Goal: Information Seeking & Learning: Find specific fact

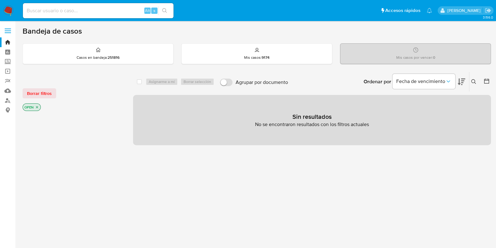
click at [474, 81] on icon at bounding box center [473, 81] width 5 height 5
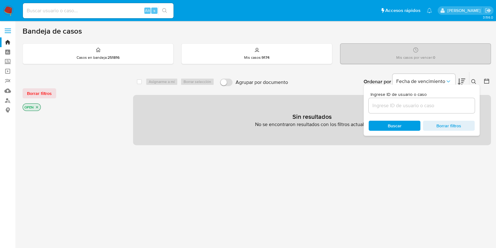
click at [413, 105] on input at bounding box center [422, 105] width 106 height 8
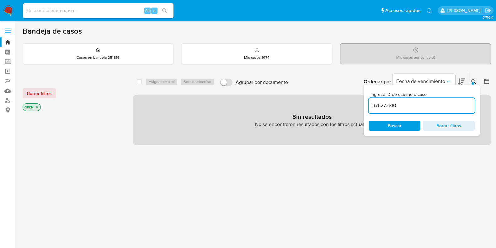
type input "376272810"
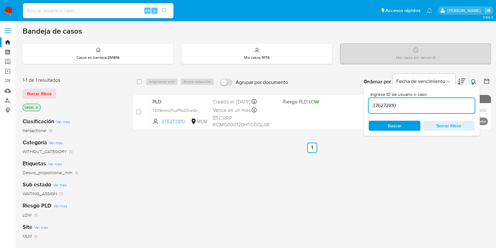
click at [473, 82] on div at bounding box center [473, 83] width 3 height 3
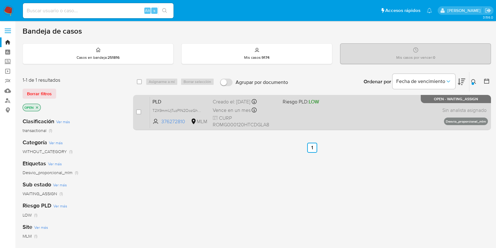
click at [395, 115] on div "PLD T2X9mmUjTuzPIN2OozGhB6Hu 376272810 MLM Riesgo PLD: LOW Creado el: 12/08/202…" at bounding box center [319, 112] width 338 height 32
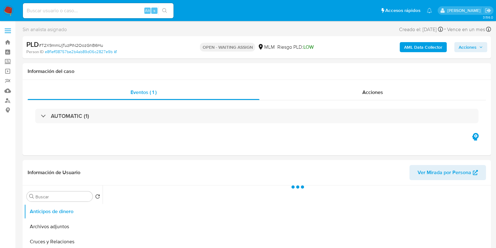
scroll to position [78, 0]
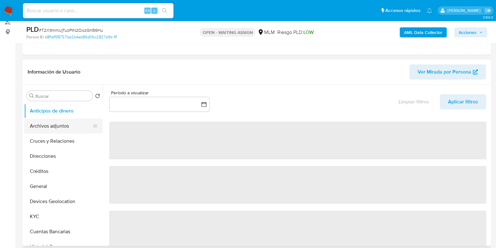
click at [49, 119] on button "Archivos adjuntos" at bounding box center [60, 125] width 73 height 15
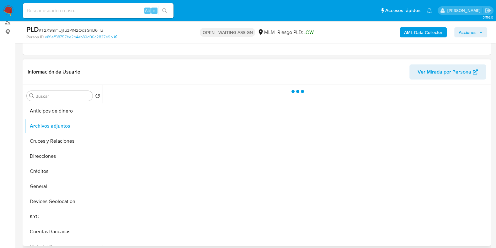
select select "10"
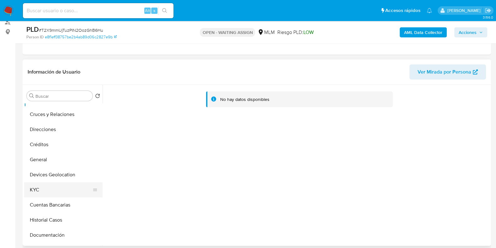
scroll to position [39, 0]
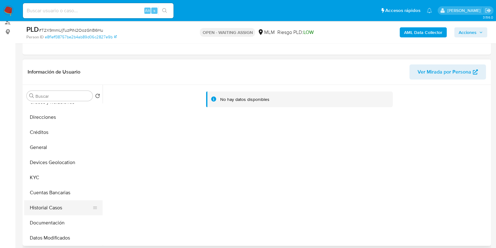
click at [50, 203] on button "Historial Casos" at bounding box center [60, 207] width 73 height 15
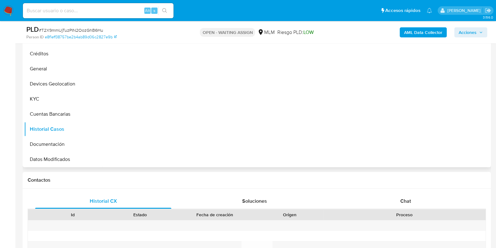
scroll to position [118, 0]
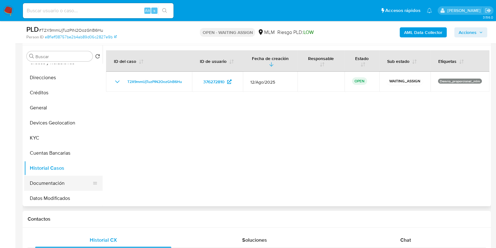
click at [61, 183] on button "Documentación" at bounding box center [60, 182] width 73 height 15
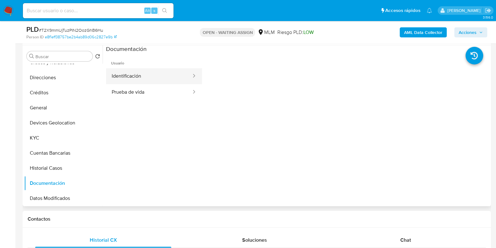
click at [136, 75] on button "Identificación" at bounding box center [149, 76] width 86 height 16
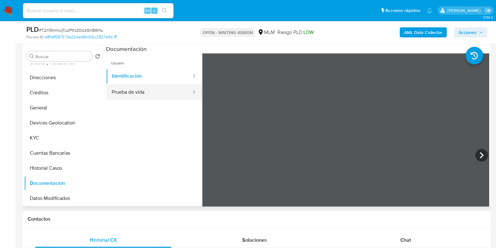
click at [151, 93] on button "Prueba de vida" at bounding box center [149, 92] width 86 height 16
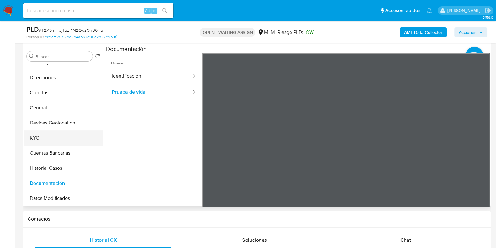
click at [49, 140] on button "KYC" at bounding box center [60, 137] width 73 height 15
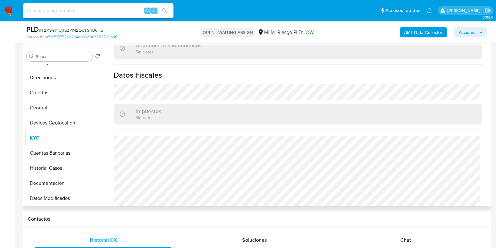
scroll to position [392, 0]
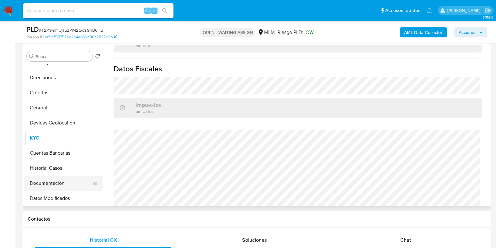
click at [55, 182] on button "Documentación" at bounding box center [60, 182] width 73 height 15
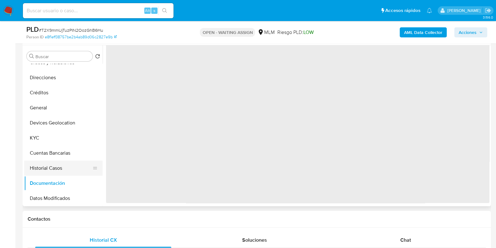
scroll to position [0, 0]
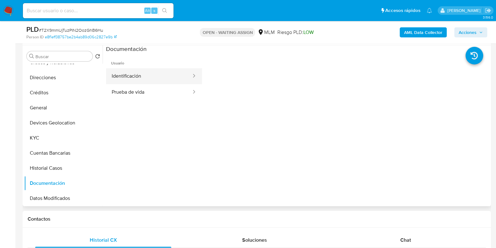
click at [161, 81] on button "Identificación" at bounding box center [149, 76] width 86 height 16
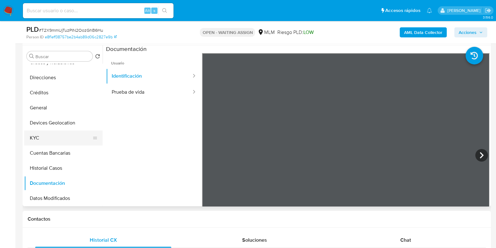
click at [45, 139] on button "KYC" at bounding box center [60, 137] width 73 height 15
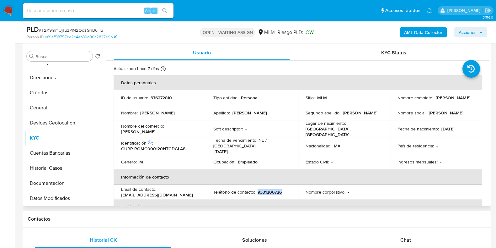
drag, startPoint x: 284, startPoint y: 189, endPoint x: 256, endPoint y: 189, distance: 27.6
click at [256, 189] on div "Teléfono de contacto : 9331206726" at bounding box center [251, 192] width 77 height 6
copy p "9331206726"
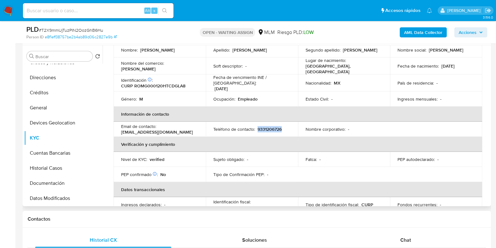
scroll to position [78, 0]
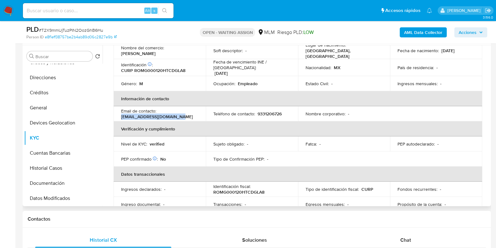
drag, startPoint x: 179, startPoint y: 113, endPoint x: 120, endPoint y: 115, distance: 59.0
click at [120, 115] on td "Email de contacto : guilloroma00010@gmail.com" at bounding box center [160, 113] width 92 height 15
copy p "guilloroma00010@gmail.com"
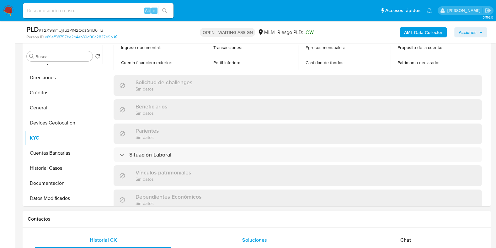
scroll to position [235, 0]
click at [42, 164] on button "Historial Casos" at bounding box center [60, 167] width 73 height 15
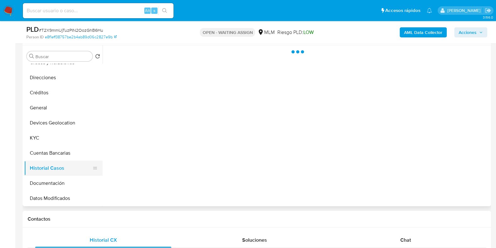
scroll to position [0, 0]
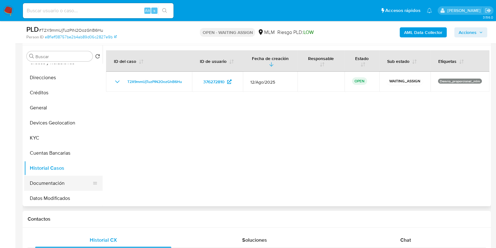
click at [47, 178] on button "Documentación" at bounding box center [60, 182] width 73 height 15
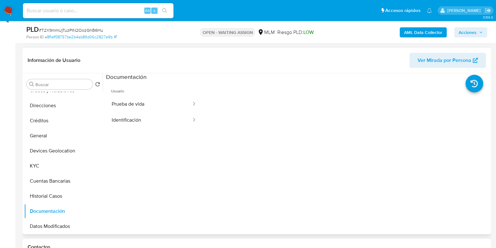
scroll to position [78, 0]
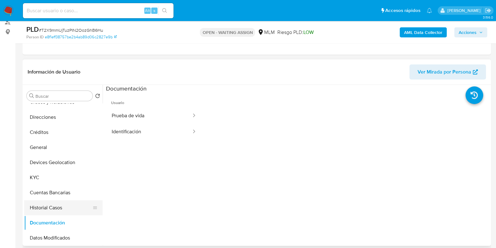
click at [73, 202] on button "Historial Casos" at bounding box center [60, 207] width 73 height 15
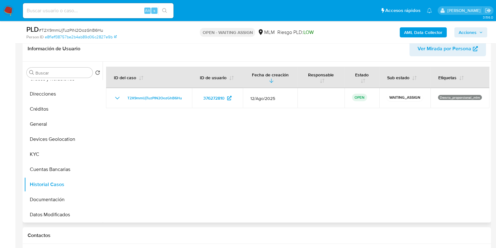
scroll to position [118, 0]
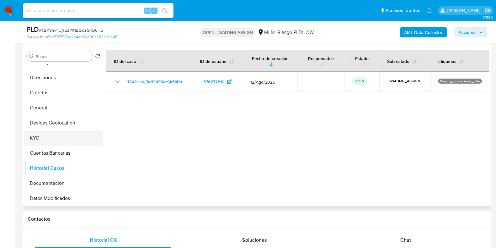
click at [48, 133] on button "KYC" at bounding box center [60, 137] width 73 height 15
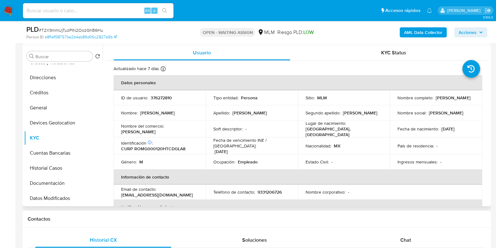
scroll to position [0, 0]
drag, startPoint x: 457, startPoint y: 100, endPoint x: 394, endPoint y: 102, distance: 63.1
click at [394, 102] on td "Nombre completo : Guillermo Rodriguez Magaña" at bounding box center [436, 97] width 92 height 15
copy p "Guillermo Rodriguez Magaña"
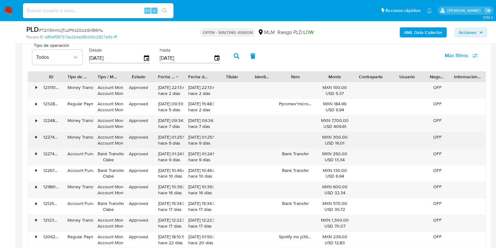
scroll to position [667, 0]
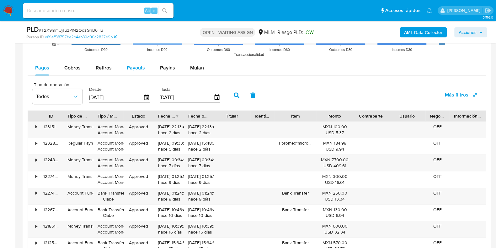
click at [132, 73] on div "Payouts" at bounding box center [136, 67] width 18 height 15
select select "10"
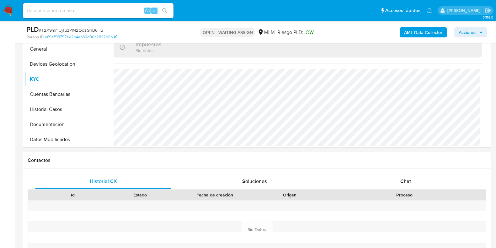
scroll to position [78, 0]
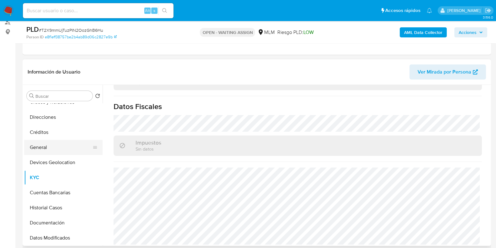
click at [36, 145] on button "General" at bounding box center [60, 147] width 73 height 15
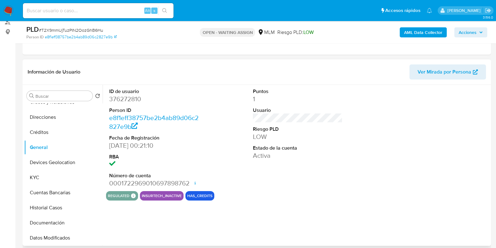
scroll to position [118, 0]
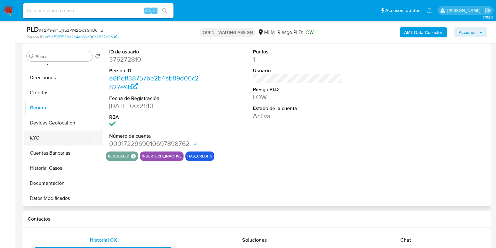
click at [56, 142] on button "KYC" at bounding box center [60, 137] width 73 height 15
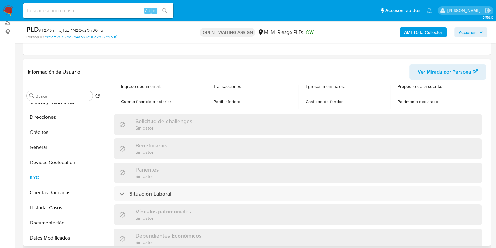
scroll to position [274, 0]
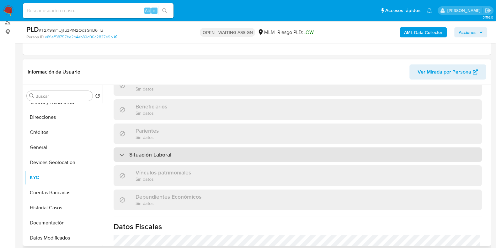
click at [157, 154] on div "Situación Laboral" at bounding box center [298, 154] width 368 height 14
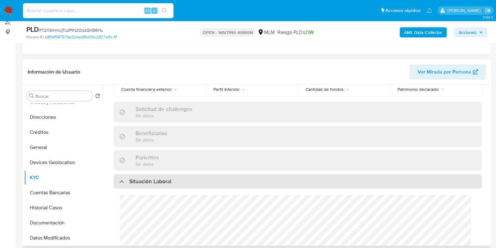
scroll to position [235, 0]
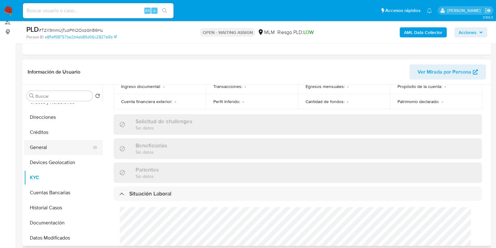
click at [43, 147] on button "General" at bounding box center [60, 147] width 73 height 15
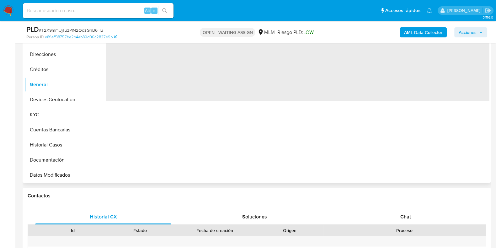
scroll to position [157, 0]
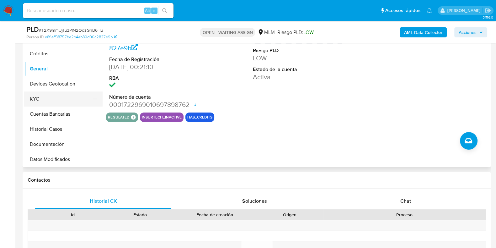
click at [50, 102] on button "KYC" at bounding box center [60, 98] width 73 height 15
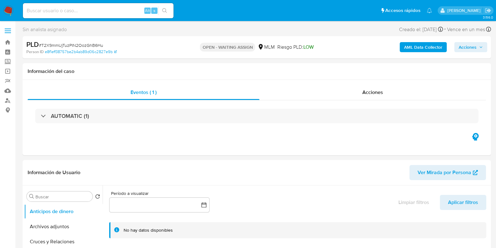
select select "10"
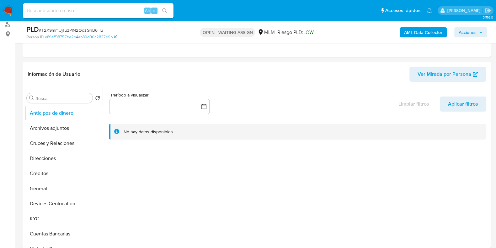
scroll to position [78, 0]
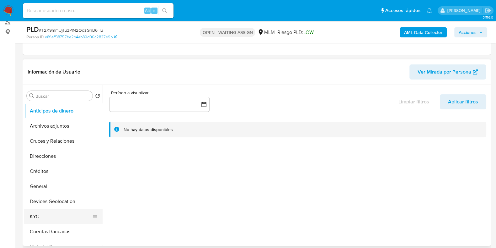
click at [44, 214] on button "KYC" at bounding box center [60, 216] width 73 height 15
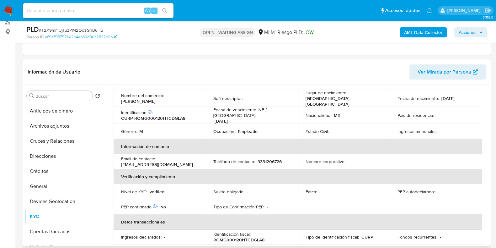
scroll to position [118, 0]
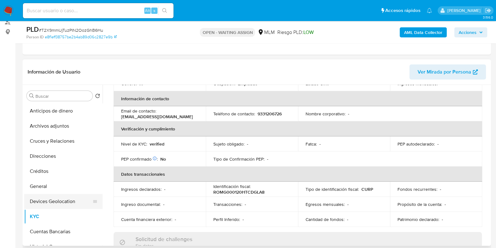
click at [43, 197] on button "Devices Geolocation" at bounding box center [60, 201] width 73 height 15
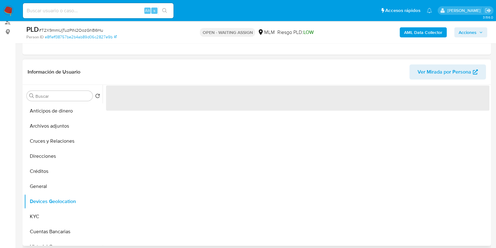
scroll to position [0, 0]
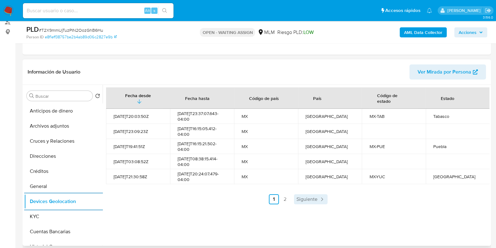
click at [310, 200] on span "Siguiente" at bounding box center [306, 198] width 21 height 5
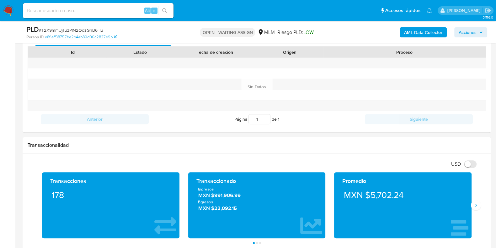
scroll to position [392, 0]
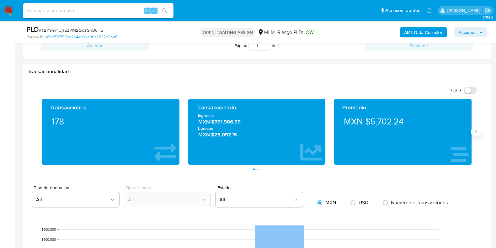
drag, startPoint x: 477, startPoint y: 133, endPoint x: 474, endPoint y: 135, distance: 3.4
click at [477, 133] on button "Siguiente" at bounding box center [476, 131] width 10 height 10
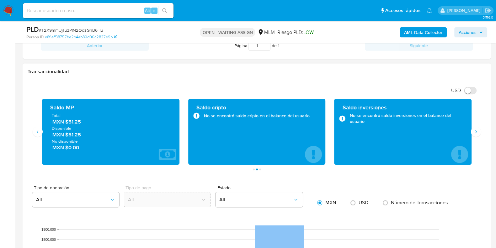
click at [78, 123] on span "MXN $51.25" at bounding box center [110, 121] width 117 height 7
click at [80, 124] on span "MXN $51.25" at bounding box center [110, 121] width 117 height 7
click at [75, 120] on span "MXN $51.25" at bounding box center [110, 121] width 117 height 7
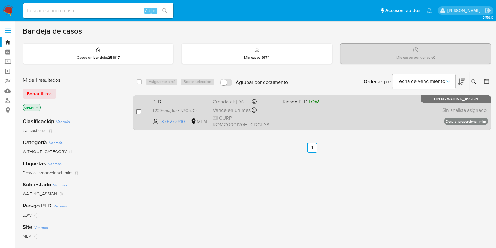
click at [139, 110] on input "checkbox" at bounding box center [138, 111] width 5 height 5
checkbox input "true"
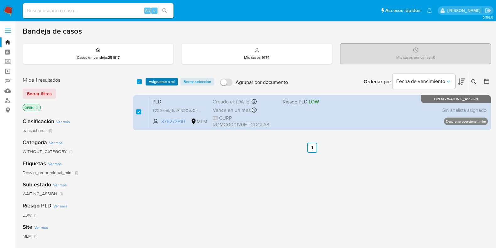
click at [154, 83] on span "Asignarme a mí" at bounding box center [162, 81] width 26 height 6
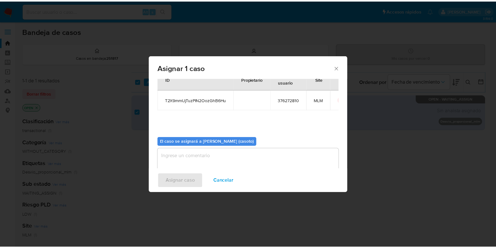
scroll to position [32, 0]
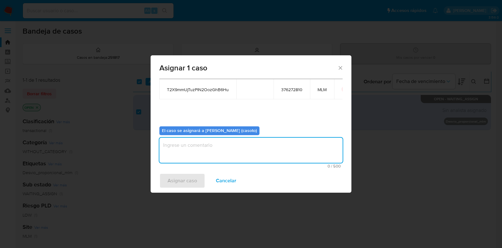
click at [228, 152] on textarea "assign-modal" at bounding box center [250, 149] width 183 height 25
type textarea "l1"
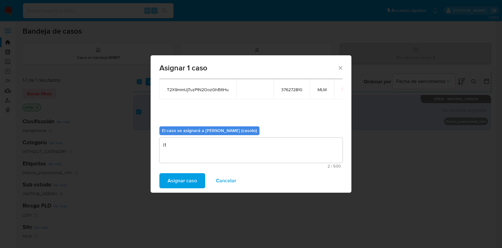
click at [184, 178] on span "Asignar caso" at bounding box center [182, 180] width 29 height 14
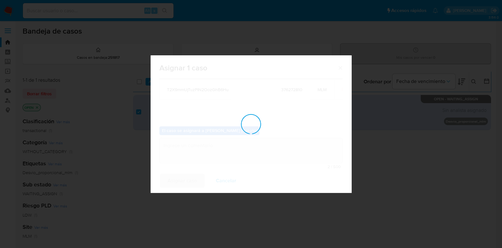
checkbox input "false"
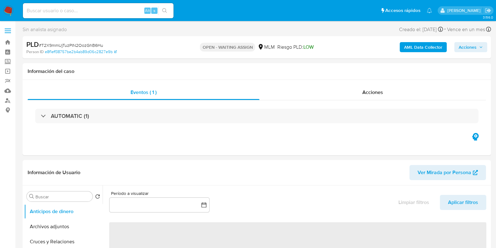
select select "10"
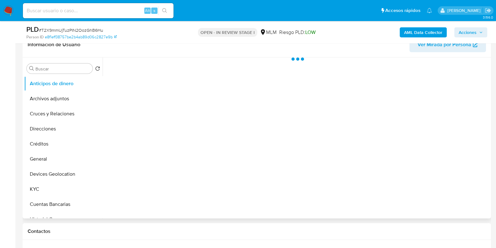
scroll to position [118, 0]
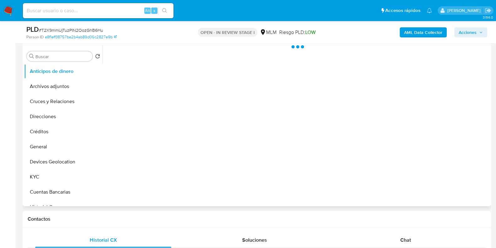
select select "10"
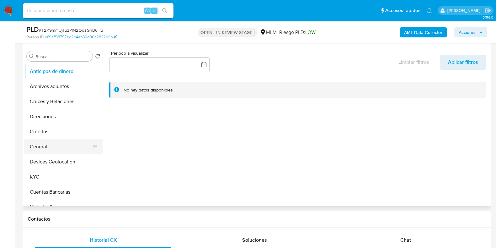
click at [38, 145] on button "General" at bounding box center [60, 146] width 73 height 15
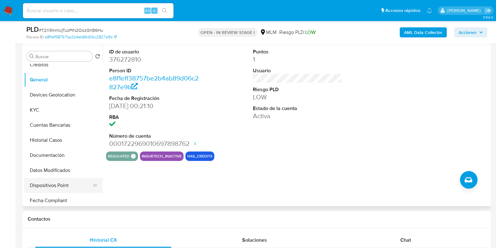
scroll to position [78, 0]
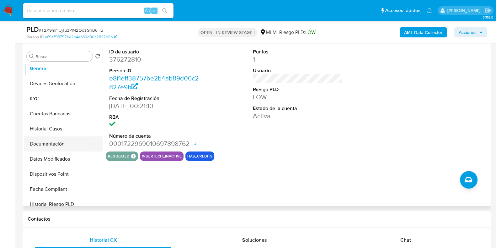
click at [49, 144] on button "Documentación" at bounding box center [60, 143] width 73 height 15
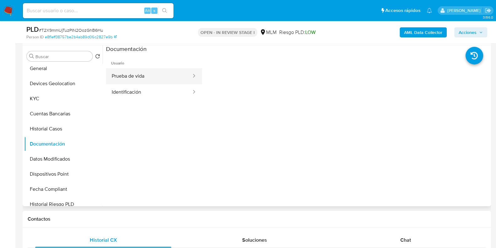
click at [131, 72] on button "Prueba de vida" at bounding box center [149, 76] width 86 height 16
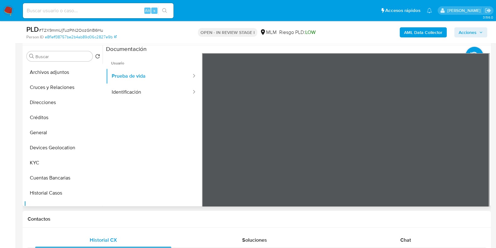
scroll to position [0, 0]
click at [40, 176] on button "KYC" at bounding box center [60, 176] width 73 height 15
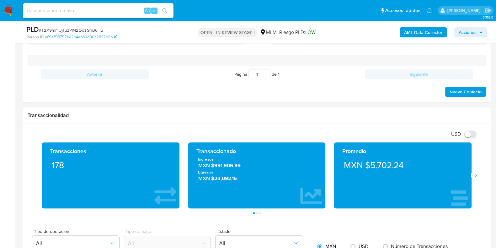
scroll to position [431, 0]
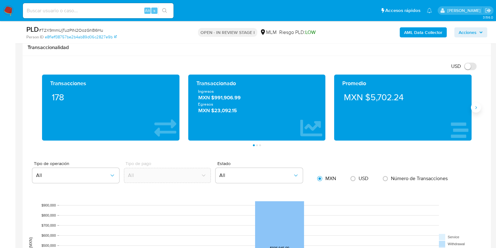
click at [475, 110] on button "Siguiente" at bounding box center [476, 107] width 10 height 10
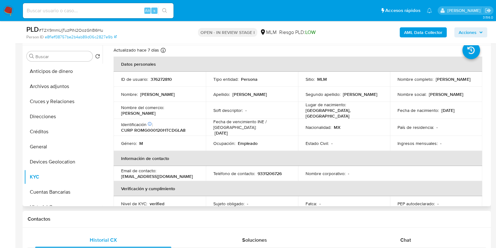
scroll to position [0, 0]
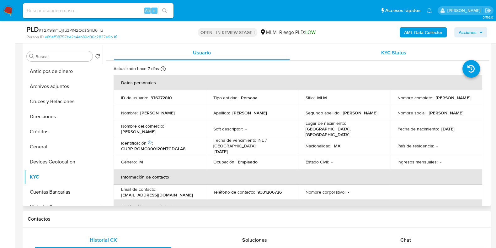
drag, startPoint x: 454, startPoint y: 101, endPoint x: 350, endPoint y: 50, distance: 116.0
click at [394, 102] on td "Nombre completo : Guillermo Rodriguez Magaña" at bounding box center [436, 97] width 92 height 15
copy p "Guillermo Rodriguez Magaña"
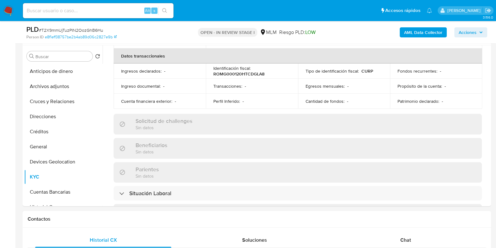
scroll to position [274, 0]
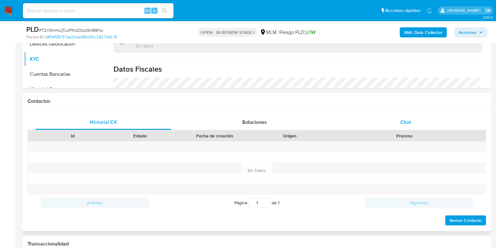
click at [409, 124] on span "Chat" at bounding box center [405, 121] width 11 height 7
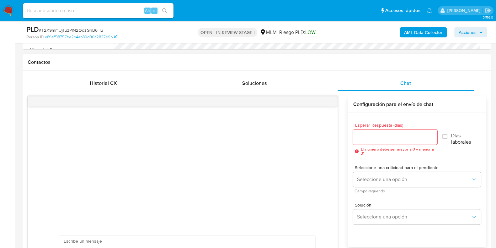
click at [372, 135] on input "Esperar Respuesta (días)" at bounding box center [395, 137] width 84 height 8
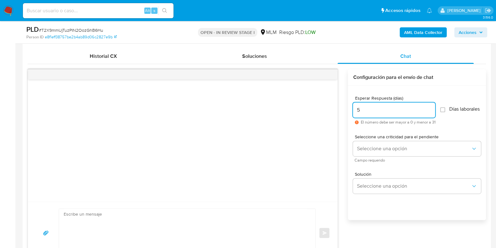
scroll to position [313, 0]
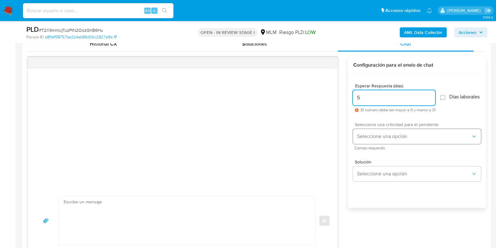
type input "5"
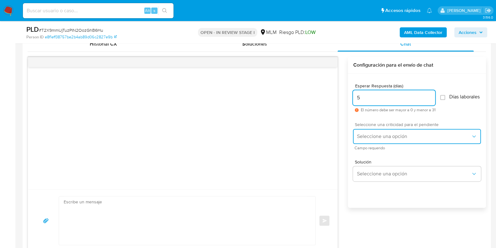
click at [386, 139] on span "Seleccione una opción" at bounding box center [414, 136] width 114 height 6
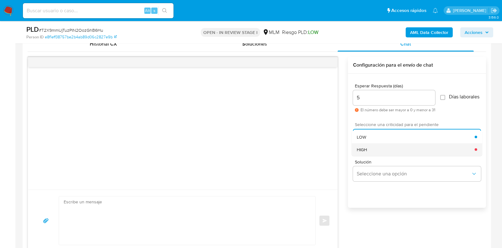
click at [373, 153] on div "HIGH" at bounding box center [416, 149] width 118 height 13
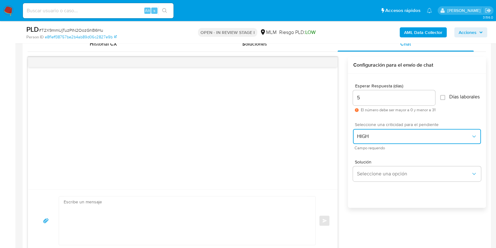
scroll to position [392, 0]
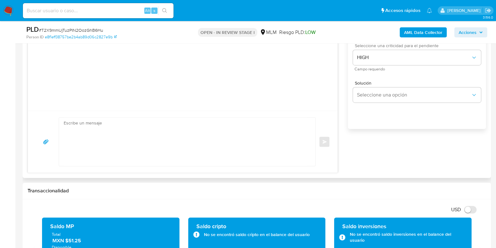
click at [187, 141] on textarea at bounding box center [186, 141] width 244 height 48
paste textarea "Apreciable cliente: Te comentamos que debemos llevar a cabo un proceso de verif…"
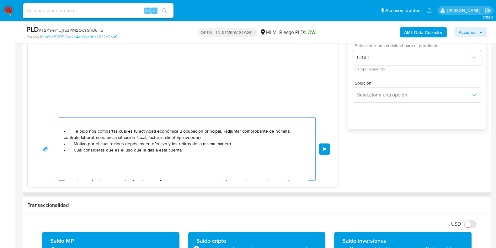
scroll to position [32, 0]
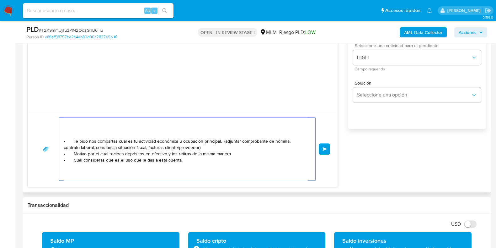
drag, startPoint x: 230, startPoint y: 152, endPoint x: 117, endPoint y: 152, distance: 113.3
click at [117, 152] on textarea "Apreciable cliente: Te comentamos que debemos llevar a cabo un proceso de verif…" at bounding box center [186, 148] width 244 height 63
paste textarea "$931,053.00"
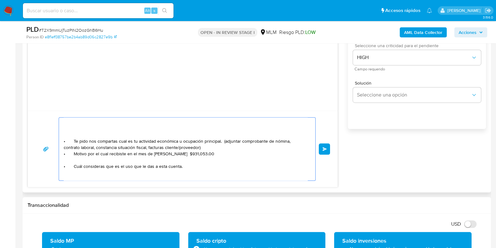
click at [192, 156] on textarea "Apreciable cliente: Te comentamos que debemos llevar a cabo un proceso de verif…" at bounding box center [186, 148] width 244 height 63
click at [162, 156] on textarea "Apreciable cliente: Te comentamos que debemos llevar a cabo un proceso de verif…" at bounding box center [186, 148] width 244 height 63
click at [162, 154] on textarea "Apreciable cliente: Te comentamos que debemos llevar a cabo un proceso de verif…" at bounding box center [186, 148] width 244 height 63
drag, startPoint x: 85, startPoint y: 154, endPoint x: 173, endPoint y: 196, distance: 97.4
click at [72, 154] on textarea "Apreciable cliente: Te comentamos que debemos llevar a cabo un proceso de verif…" at bounding box center [186, 148] width 244 height 63
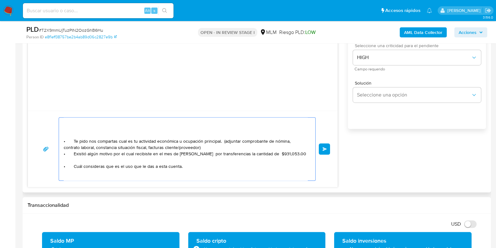
click at [278, 152] on textarea "Apreciable cliente: Te comentamos que debemos llevar a cabo un proceso de verif…" at bounding box center [186, 148] width 244 height 63
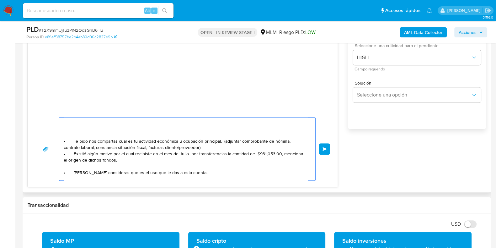
click at [77, 165] on textarea "Apreciable cliente: Te comentamos que debemos llevar a cabo un proceso de verif…" at bounding box center [186, 148] width 244 height 63
drag, startPoint x: 94, startPoint y: 172, endPoint x: 59, endPoint y: 164, distance: 35.5
click at [53, 168] on div "Apreciable cliente: Te comentamos que debemos llevar a cabo un proceso de verif…" at bounding box center [182, 148] width 295 height 63
click at [67, 164] on textarea "Apreciable cliente: Te comentamos que debemos llevar a cabo un proceso de verif…" at bounding box center [186, 148] width 244 height 63
paste textarea "• Cuál consi"
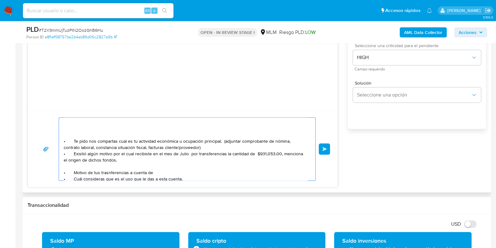
paste textarea "Guillermo Rodriguez Hernandez"
paste textarea "Joaquin Vazquez Higuera"
type textarea "Apreciable cliente: Te comentamos que debemos llevar a cabo un proceso de verif…"
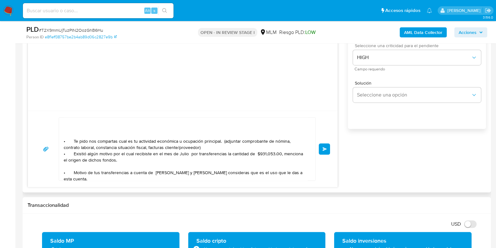
click at [329, 150] on button "Enviar" at bounding box center [324, 148] width 11 height 11
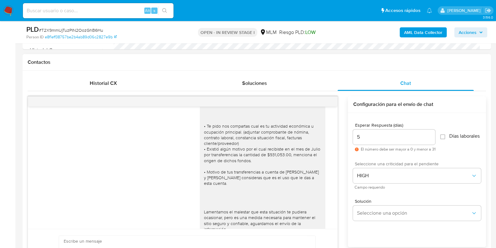
scroll to position [40, 0]
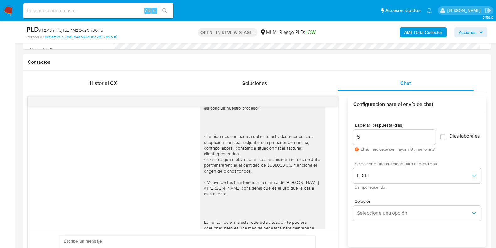
click at [88, 31] on span "# T2X9mmUjTuzPIN2OozGhB6Hu" at bounding box center [71, 30] width 64 height 6
copy span "T2X9mmUjTuzPIN2OozGhB6Hu"
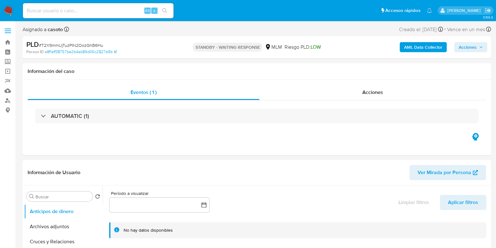
select select "10"
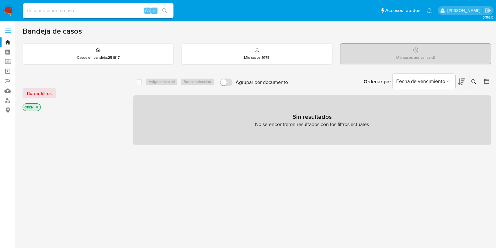
click at [472, 79] on div "Ingrese ID de usuario o caso Buscar Borrar filtros" at bounding box center [474, 81] width 11 height 19
click at [472, 79] on icon at bounding box center [473, 81] width 5 height 5
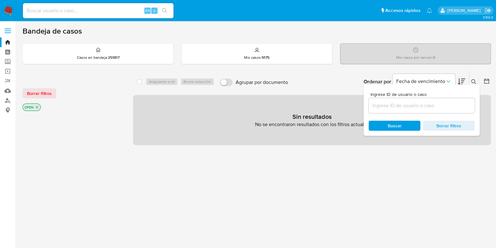
click at [400, 107] on input at bounding box center [422, 105] width 106 height 8
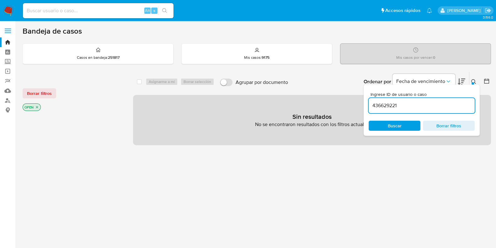
type input "436629221"
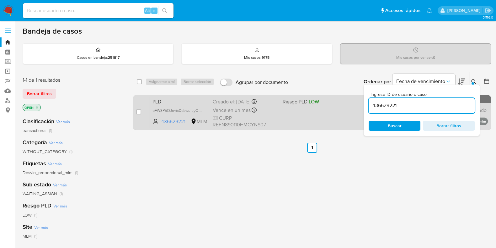
click at [328, 120] on div "PLD oFW3P5QJovis0dzwuiuyO4xC 436629221 MLM Riesgo PLD: LOW Creado el: 12/08/202…" at bounding box center [319, 112] width 338 height 32
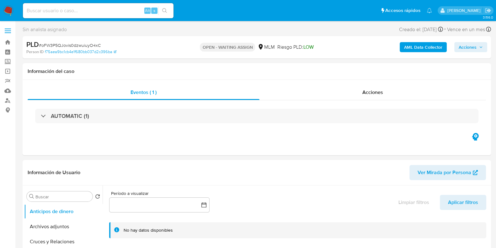
select select "10"
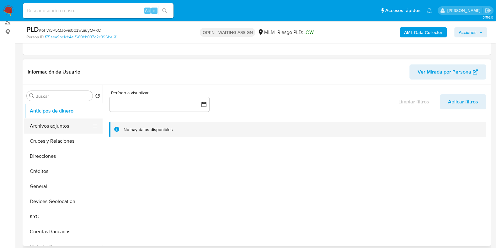
click at [64, 123] on button "Archivos adjuntos" at bounding box center [60, 125] width 73 height 15
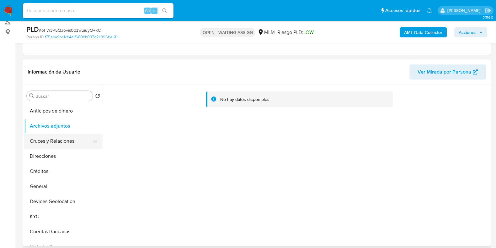
click at [54, 142] on button "Cruces y Relaciones" at bounding box center [60, 140] width 73 height 15
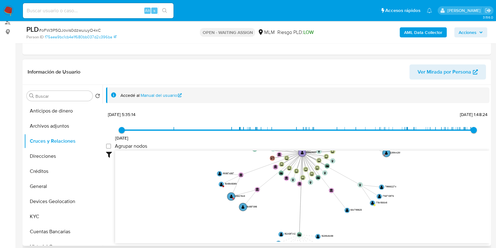
drag, startPoint x: 295, startPoint y: 230, endPoint x: 300, endPoint y: 172, distance: 58.2
click at [300, 172] on icon "device-6568fdb15d5ec7e96774f690  device-66e7a885d273b92251896cfd  device-6875…" at bounding box center [302, 195] width 374 height 91
click at [230, 197] on text "" at bounding box center [231, 196] width 3 height 4
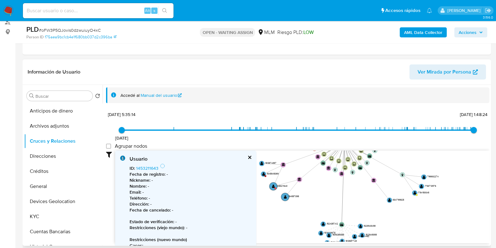
drag, startPoint x: 293, startPoint y: 195, endPoint x: 304, endPoint y: 193, distance: 10.7
click at [337, 185] on icon "device-6568fdb15d5ec7e96774f690  device-66e7a885d273b92251896cfd  device-6875…" at bounding box center [302, 195] width 374 height 91
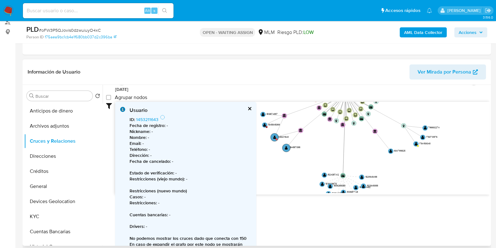
scroll to position [61, 0]
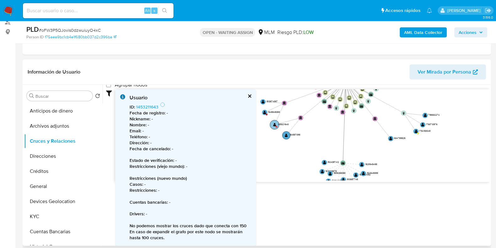
click at [275, 125] on text "" at bounding box center [274, 125] width 3 height 4
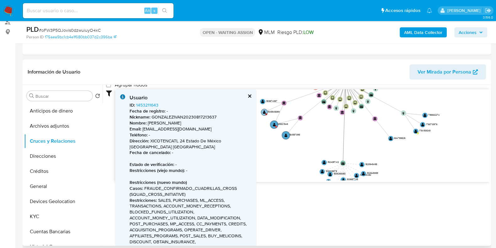
click at [264, 113] on text "" at bounding box center [264, 112] width 3 height 4
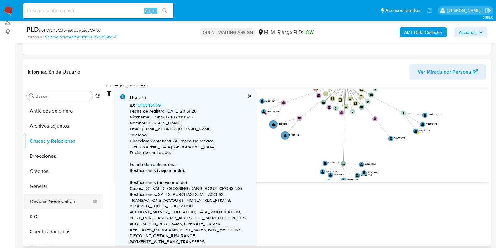
click at [44, 195] on button "Devices Geolocation" at bounding box center [60, 201] width 73 height 15
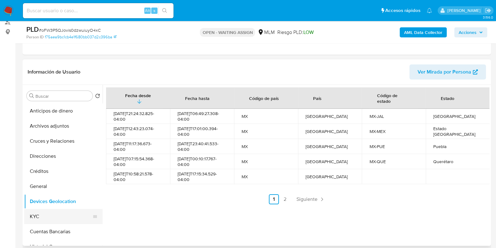
scroll to position [39, 0]
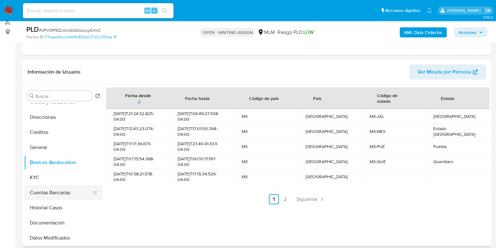
click at [43, 191] on button "Cuentas Bancarias" at bounding box center [60, 192] width 73 height 15
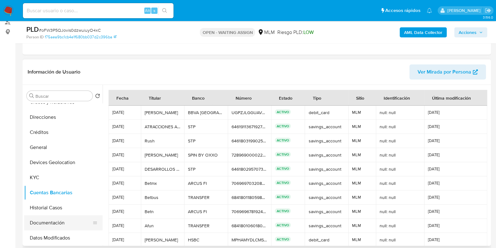
click at [36, 222] on button "Documentación" at bounding box center [60, 222] width 73 height 15
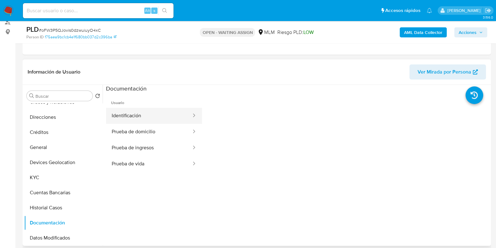
click at [149, 114] on button "Identificación" at bounding box center [149, 116] width 86 height 16
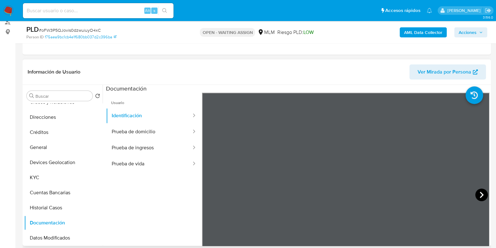
click at [475, 191] on icon at bounding box center [481, 194] width 13 height 13
click at [135, 130] on button "Prueba de domicilio" at bounding box center [149, 132] width 86 height 16
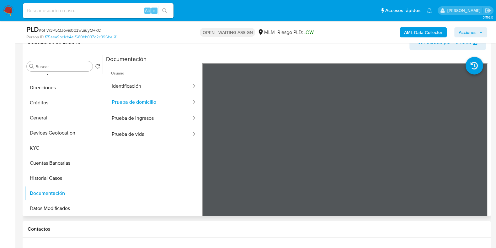
scroll to position [118, 0]
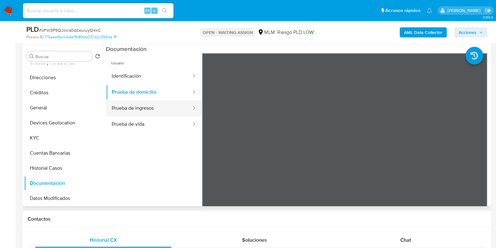
click at [124, 112] on button "Prueba de ingresos" at bounding box center [149, 108] width 86 height 16
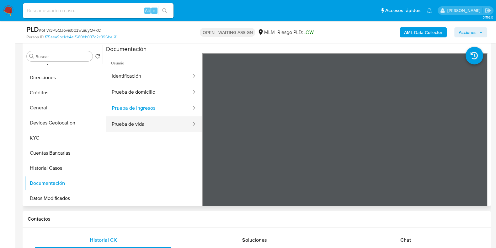
click at [129, 121] on button "Prueba de vida" at bounding box center [149, 124] width 86 height 16
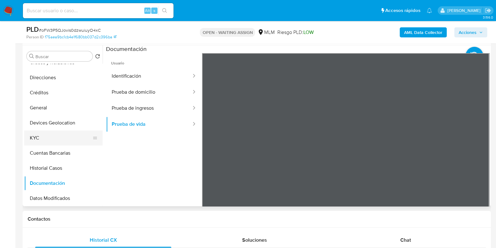
click at [53, 144] on button "KYC" at bounding box center [60, 137] width 73 height 15
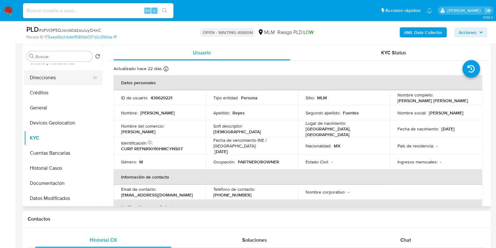
click at [46, 81] on button "Direcciones" at bounding box center [60, 77] width 73 height 15
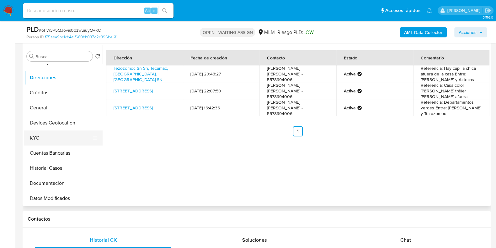
click at [41, 137] on button "KYC" at bounding box center [60, 137] width 73 height 15
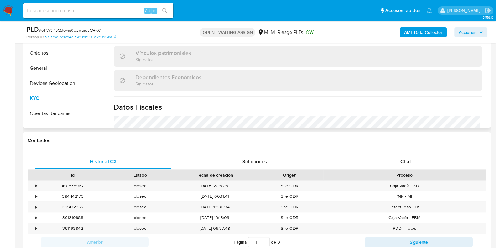
scroll to position [237, 0]
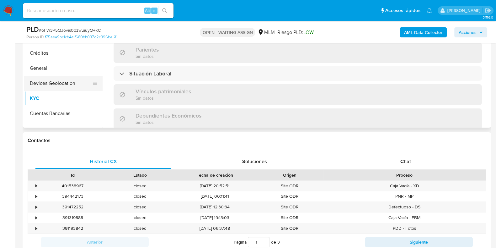
click at [62, 86] on button "Devices Geolocation" at bounding box center [60, 83] width 73 height 15
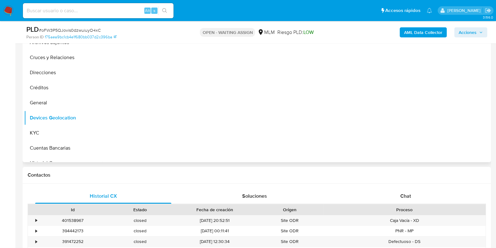
scroll to position [118, 0]
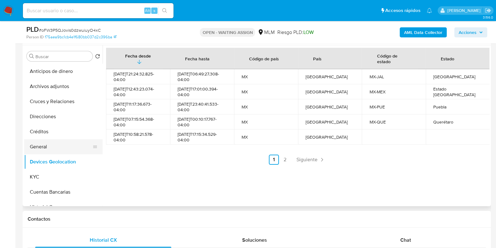
click at [44, 151] on button "General" at bounding box center [60, 146] width 73 height 15
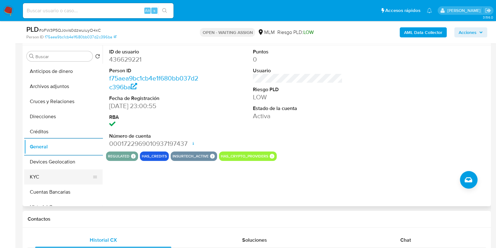
click at [35, 173] on button "KYC" at bounding box center [60, 176] width 73 height 15
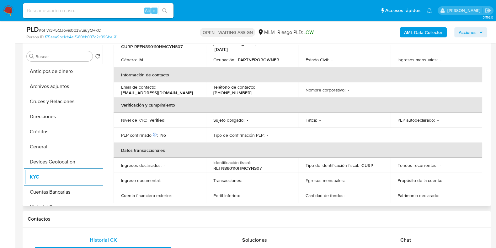
scroll to position [39, 0]
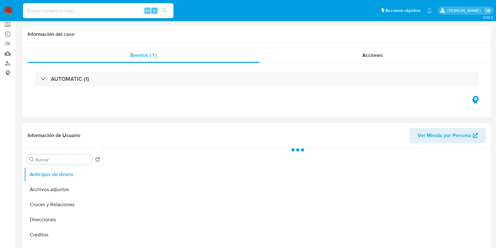
scroll to position [78, 0]
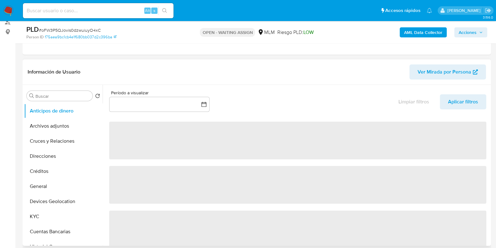
select select "10"
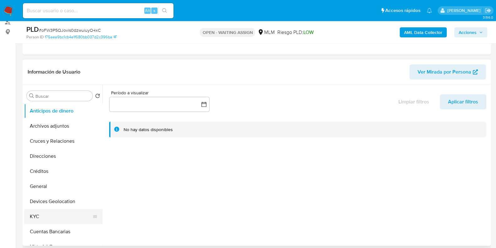
click at [33, 211] on button "KYC" at bounding box center [60, 216] width 73 height 15
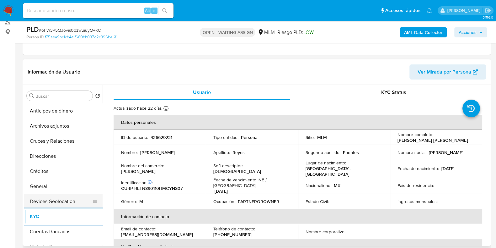
click at [60, 199] on button "Devices Geolocation" at bounding box center [60, 201] width 73 height 15
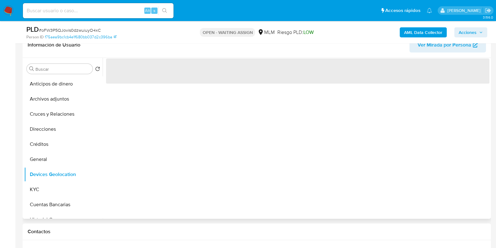
scroll to position [118, 0]
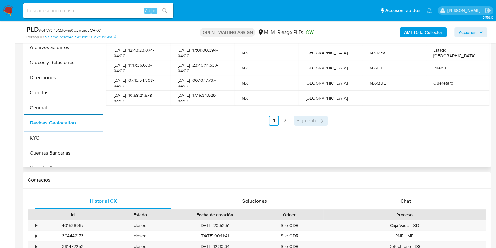
click at [314, 118] on span "Siguiente" at bounding box center [306, 120] width 21 height 5
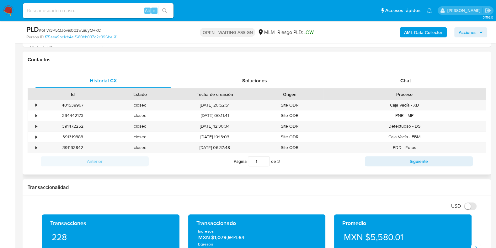
scroll to position [392, 0]
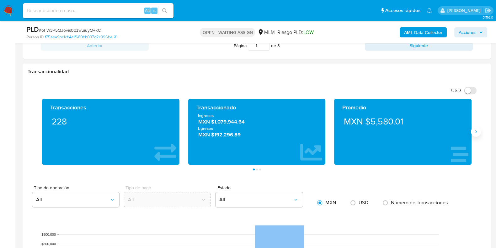
drag, startPoint x: 480, startPoint y: 130, endPoint x: 475, endPoint y: 131, distance: 5.1
click at [478, 130] on button "Siguiente" at bounding box center [476, 131] width 10 height 10
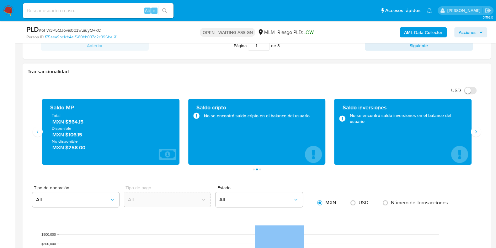
click at [72, 120] on span "MXN $364.15" at bounding box center [110, 121] width 117 height 7
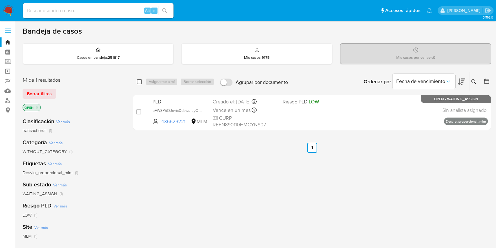
click at [142, 79] on div "select-all-cases-checkbox" at bounding box center [141, 82] width 8 height 8
click at [141, 81] on input "checkbox" at bounding box center [139, 81] width 5 height 5
checkbox input "true"
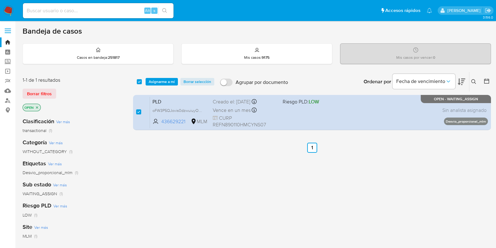
drag, startPoint x: 161, startPoint y: 89, endPoint x: 161, endPoint y: 82, distance: 6.6
click at [162, 89] on div "select-all-cases-checkbox Asignarme a mí Borrar selección Agrupar por documento…" at bounding box center [312, 81] width 358 height 19
click at [161, 82] on span "Asignarme a mí" at bounding box center [162, 81] width 26 height 6
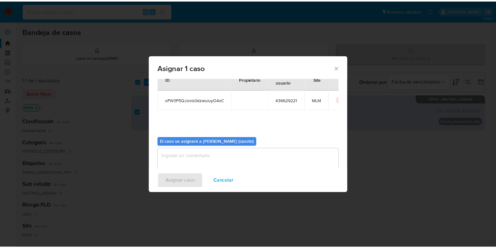
scroll to position [32, 0]
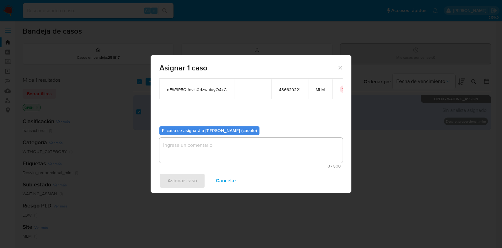
click at [221, 152] on textarea "assign-modal" at bounding box center [250, 149] width 183 height 25
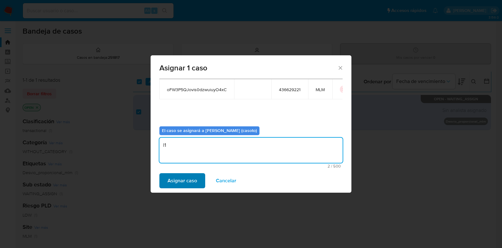
type textarea "l1"
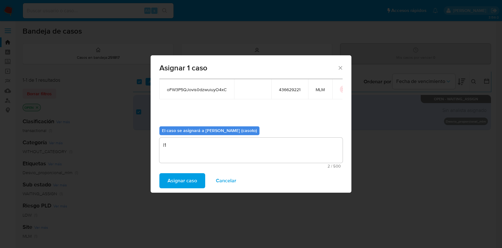
click at [188, 177] on span "Asignar caso" at bounding box center [182, 180] width 29 height 14
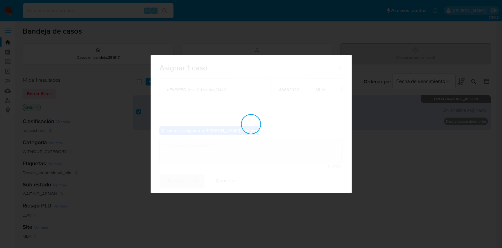
checkbox input "false"
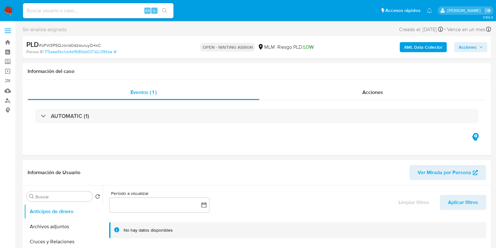
select select "10"
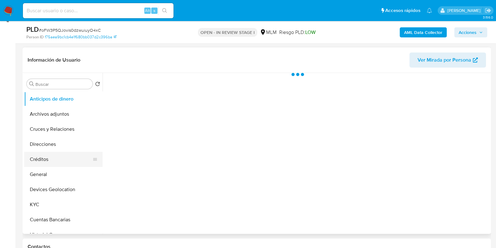
scroll to position [118, 0]
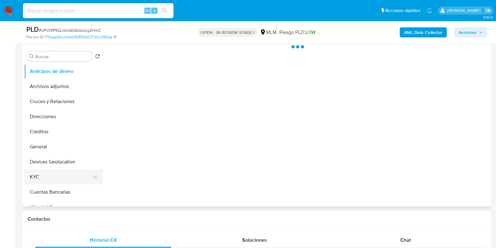
click at [35, 173] on button "KYC" at bounding box center [60, 176] width 73 height 15
select select "10"
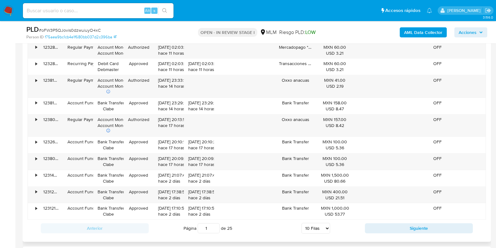
scroll to position [784, 0]
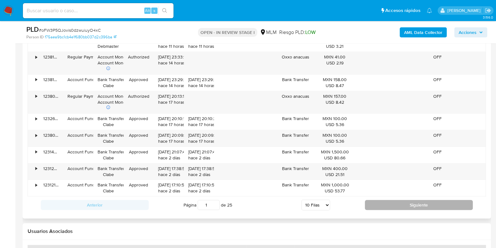
click at [398, 206] on button "Siguiente" at bounding box center [419, 205] width 108 height 10
type input "2"
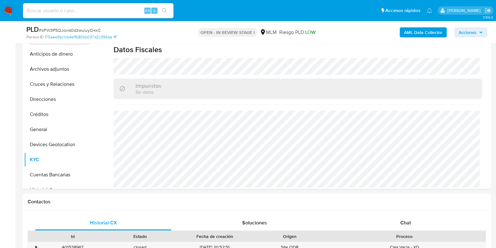
scroll to position [118, 0]
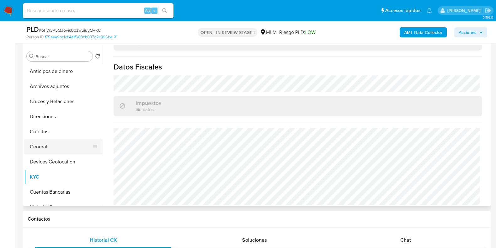
click at [44, 147] on button "General" at bounding box center [60, 146] width 73 height 15
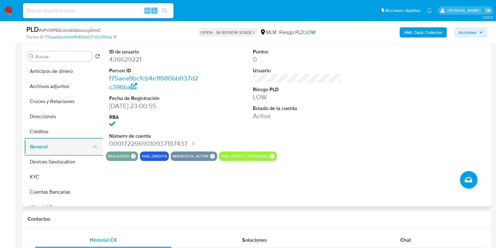
scroll to position [39, 0]
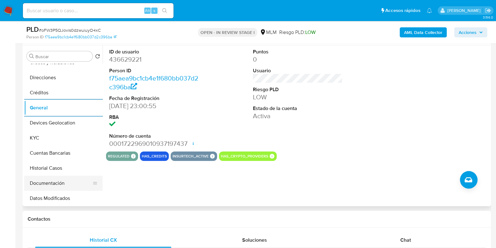
click at [56, 179] on button "Documentación" at bounding box center [60, 182] width 73 height 15
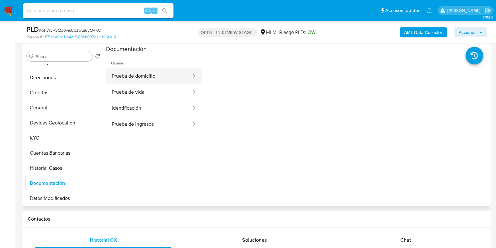
click at [141, 77] on button "Prueba de domicilio" at bounding box center [149, 76] width 86 height 16
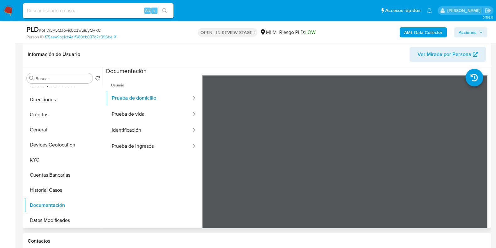
scroll to position [78, 0]
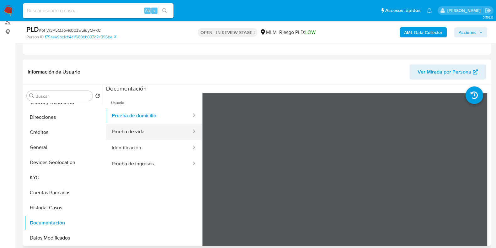
click at [146, 125] on button "Prueba de vida" at bounding box center [149, 132] width 86 height 16
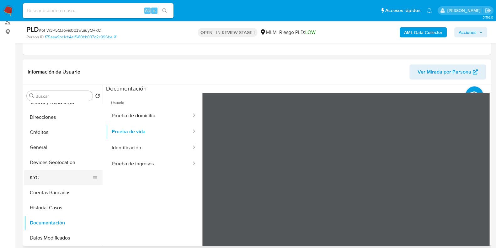
click at [42, 179] on button "KYC" at bounding box center [60, 177] width 73 height 15
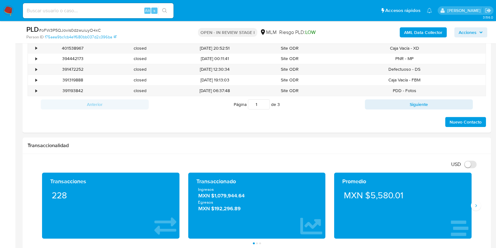
scroll to position [392, 0]
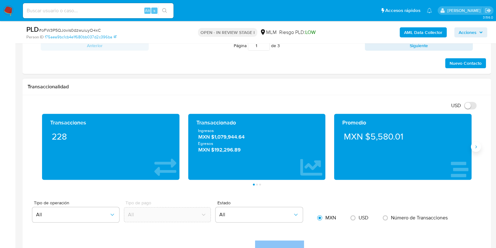
click at [476, 146] on icon "Siguiente" at bounding box center [475, 146] width 5 height 5
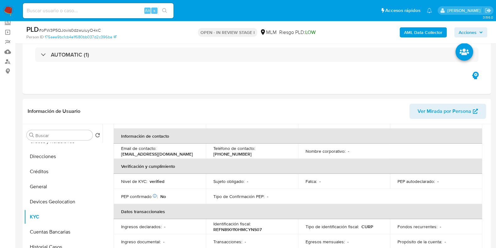
scroll to position [0, 0]
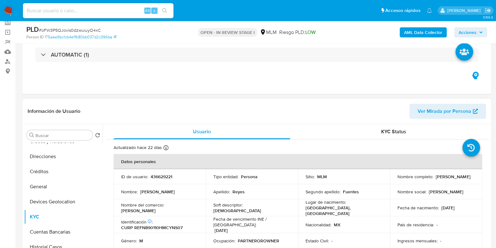
drag, startPoint x: 454, startPoint y: 179, endPoint x: 392, endPoint y: 179, distance: 62.1
click at [392, 179] on td "Nombre completo : Nestor Fabian Reyes Fuentes" at bounding box center [436, 176] width 92 height 15
copy p "Nestor Fabian Reyes Fuentes"
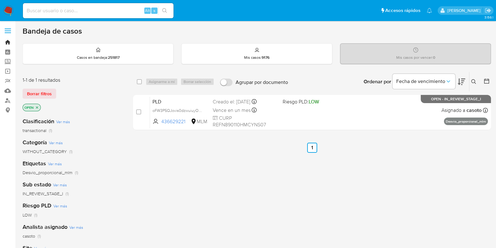
click at [8, 43] on link "Bandeja" at bounding box center [37, 42] width 75 height 10
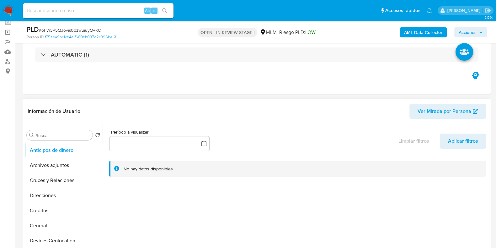
select select "10"
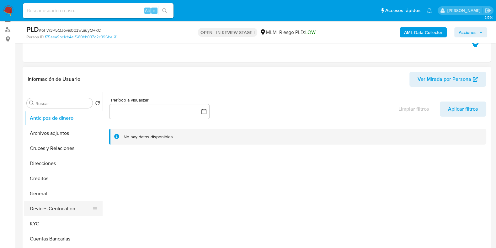
scroll to position [78, 0]
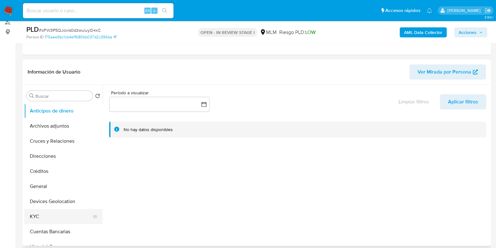
click at [36, 216] on button "KYC" at bounding box center [60, 216] width 73 height 15
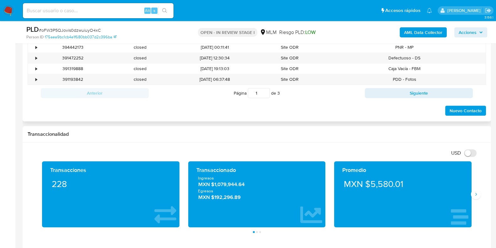
scroll to position [274, 0]
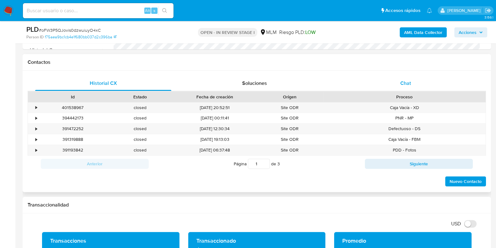
click at [399, 84] on div "Chat" at bounding box center [406, 83] width 136 height 15
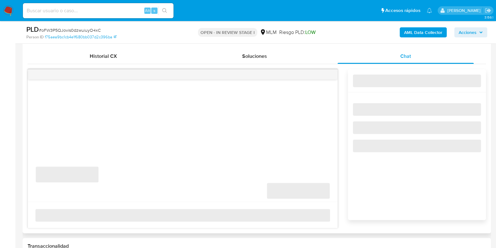
scroll to position [313, 0]
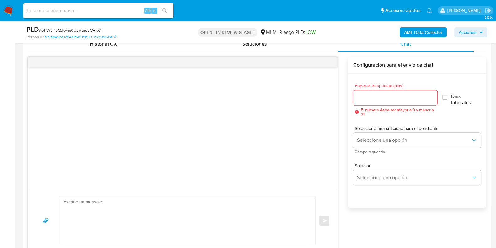
click at [378, 99] on input "Esperar Respuesta (días)" at bounding box center [395, 97] width 84 height 8
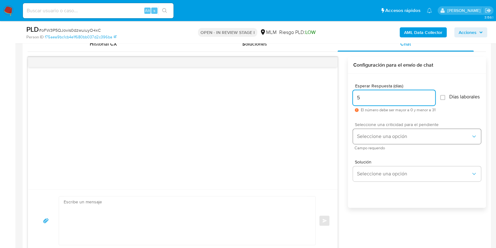
type input "5"
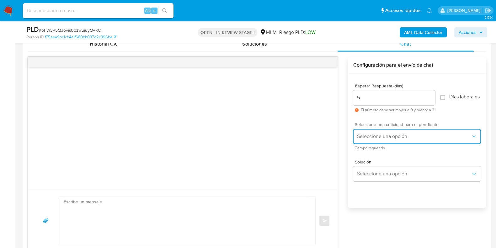
click at [365, 134] on button "Seleccione una opción" at bounding box center [417, 136] width 128 height 15
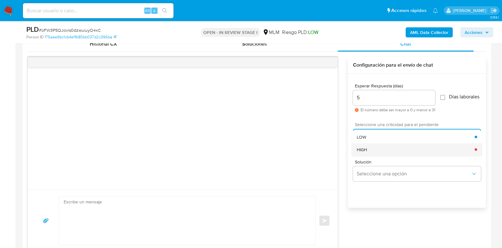
click at [365, 151] on span "HIGH" at bounding box center [362, 149] width 10 height 6
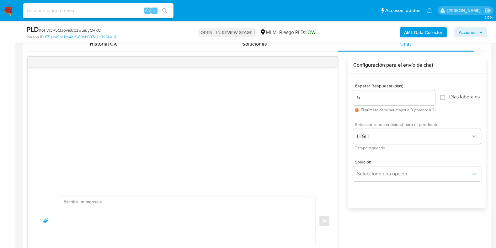
click at [186, 204] on textarea at bounding box center [186, 220] width 244 height 48
paste textarea "Apreciable cliente: Te comentamos que debemos llevar a cabo un proceso de verif…"
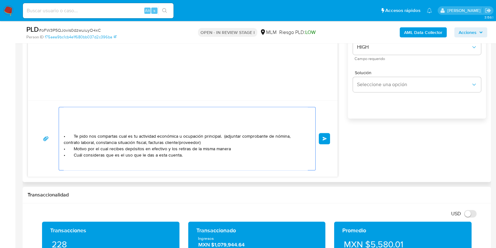
scroll to position [39, 0]
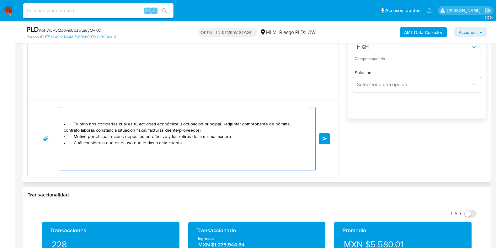
click at [68, 121] on textarea "Apreciable cliente: Te comentamos que debemos llevar a cabo un proceso de verif…" at bounding box center [186, 138] width 244 height 63
drag, startPoint x: 116, startPoint y: 121, endPoint x: 62, endPoint y: 118, distance: 54.4
click at [56, 119] on div "Apreciable cliente: Te comentamos que debemos llevar a cabo un proceso de verif…" at bounding box center [182, 138] width 295 height 63
click at [207, 131] on textarea "Apreciable cliente: Te comentamos que debemos llevar a cabo un proceso de verif…" at bounding box center [186, 138] width 244 height 63
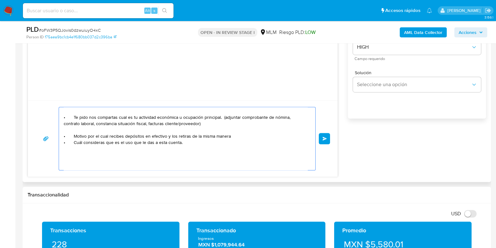
paste textarea "Te pido nos compartas •"
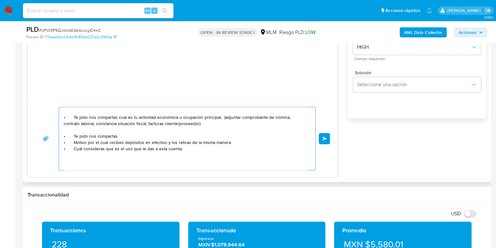
scroll to position [52, 0]
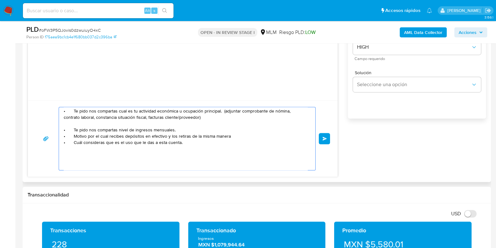
drag, startPoint x: 230, startPoint y: 138, endPoint x: 118, endPoint y: 137, distance: 112.3
click at [118, 137] on textarea "Apreciable cliente: Te comentamos que debemos llevar a cabo un proceso de verif…" at bounding box center [186, 138] width 244 height 63
paste textarea "$492,496.23"
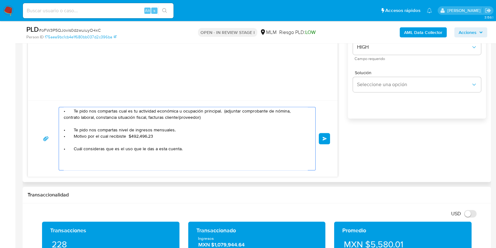
click at [168, 136] on textarea "Apreciable cliente: Te comentamos que debemos llevar a cabo un proceso de verif…" at bounding box center [186, 138] width 244 height 63
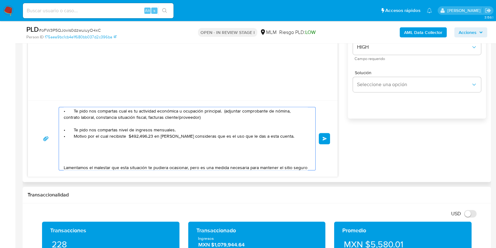
paste textarea "DESARROLLOS ESPECIALIZADOS Y DIGITALES"
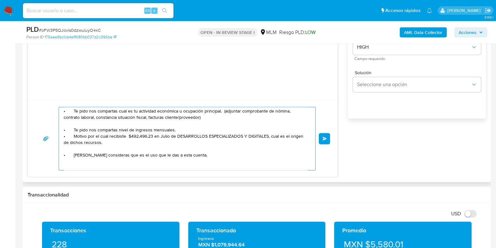
drag, startPoint x: 167, startPoint y: 134, endPoint x: 64, endPoint y: 136, distance: 103.2
click at [64, 136] on textarea "Apreciable cliente: Te comentamos que debemos llevar a cabo un proceso de verif…" at bounding box center [186, 138] width 244 height 63
click at [67, 149] on textarea "Apreciable cliente: Te comentamos que debemos llevar a cabo un proceso de verif…" at bounding box center [186, 138] width 244 height 63
paste textarea "• Motivo por el cual recibiste $492,496.23 en Julio"
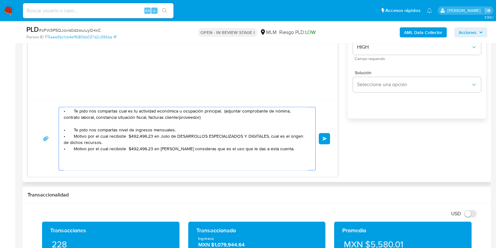
drag, startPoint x: 152, startPoint y: 147, endPoint x: 127, endPoint y: 147, distance: 25.1
click at [127, 147] on textarea "Apreciable cliente: Te comentamos que debemos llevar a cabo un proceso de verif…" at bounding box center [186, 138] width 244 height 63
paste textarea "$374,162.00"
click at [170, 150] on textarea "Apreciable cliente: Te comentamos que debemos llevar a cabo un proceso de verif…" at bounding box center [186, 138] width 244 height 63
drag, startPoint x: 104, startPoint y: 148, endPoint x: 63, endPoint y: 147, distance: 41.4
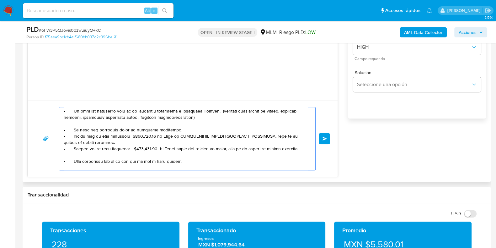
click at [63, 147] on div at bounding box center [185, 138] width 253 height 63
click at [69, 155] on textarea at bounding box center [186, 138] width 244 height 63
paste textarea "• Motivo por el cu"
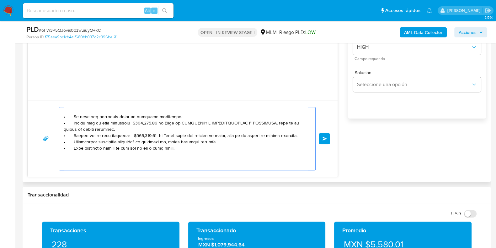
scroll to position [26, 0]
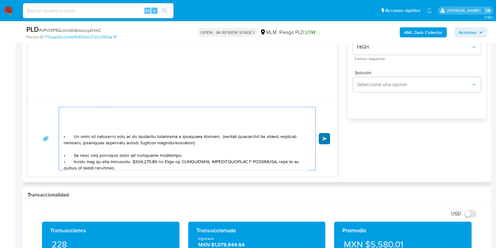
type textarea "Apreciable cliente: Te comentamos que debemos llevar a cabo un proceso de verif…"
click at [329, 141] on button "Enviar" at bounding box center [324, 138] width 11 height 11
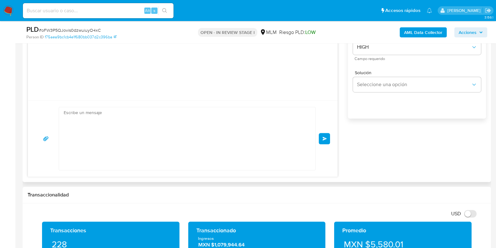
scroll to position [0, 0]
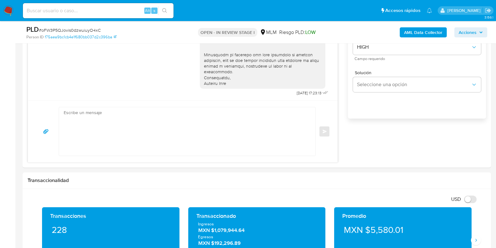
click at [88, 30] on span "# oFW3P5QJovis0dzwuiuyO4xC" at bounding box center [70, 30] width 62 height 6
copy span "oFW3P5QJovis0dzwuiuyO4xC"
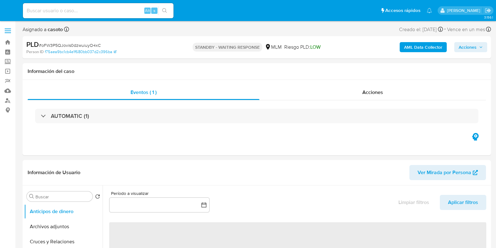
select select "10"
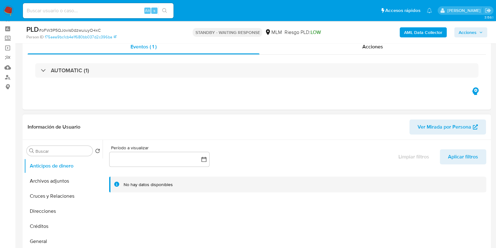
scroll to position [39, 0]
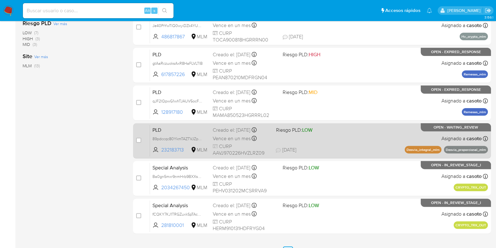
scroll to position [247, 0]
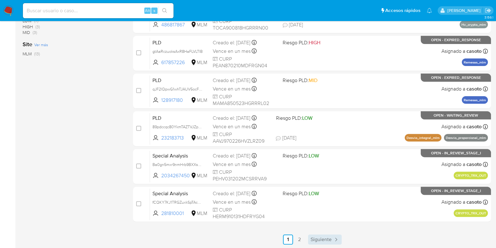
click at [317, 234] on link "Siguiente" at bounding box center [325, 239] width 34 height 10
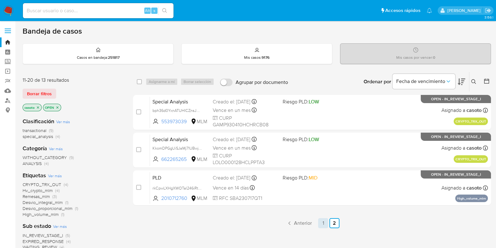
click at [323, 225] on link "1" at bounding box center [323, 223] width 10 height 10
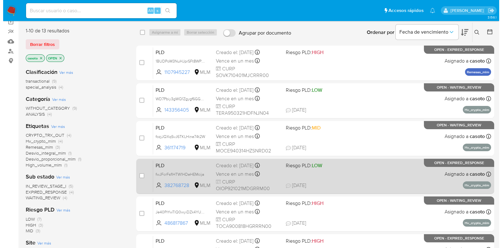
scroll to position [39, 0]
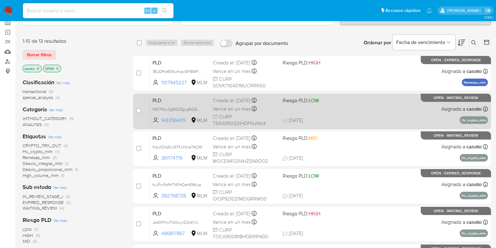
click at [344, 117] on span "[DATE] [DATE] 12:29" at bounding box center [350, 120] width 135 height 7
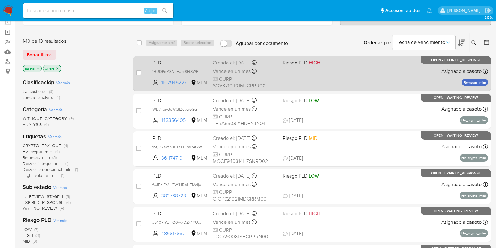
click at [380, 73] on div "PLD 1BUDPoM3NuHJprSFt8WPKSmp 1107945227 MLM Riesgo PLD: HIGH Creado el: 12/08/2…" at bounding box center [319, 73] width 338 height 32
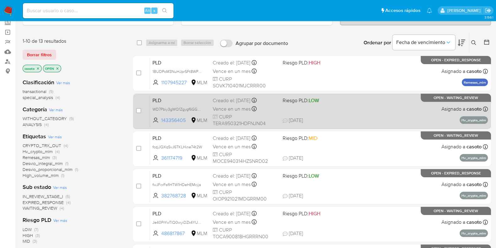
click at [396, 111] on div "PLD WD7Pbiy3gWQ1Zgygf6GGqh1M 143356405 MLM Riesgo PLD: LOW Creado el: 12/08/202…" at bounding box center [319, 111] width 338 height 32
click at [139, 107] on div "case-item-checkbox" at bounding box center [138, 110] width 5 height 6
click at [138, 108] on input "checkbox" at bounding box center [138, 110] width 5 height 5
checkbox input "true"
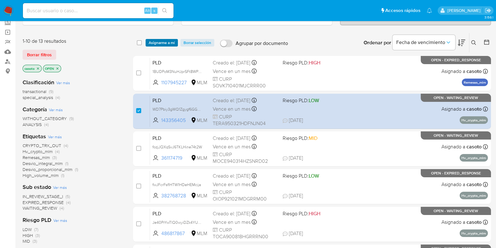
click at [159, 40] on span "Asignarme a mí" at bounding box center [162, 43] width 26 height 6
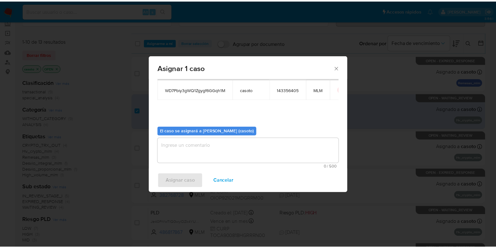
scroll to position [32, 0]
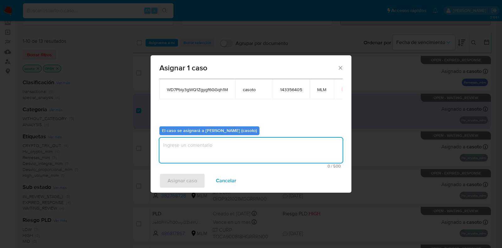
click at [198, 145] on textarea "assign-modal" at bounding box center [250, 149] width 183 height 25
type textarea "L1"
click at [191, 179] on span "Asignar caso" at bounding box center [182, 180] width 29 height 14
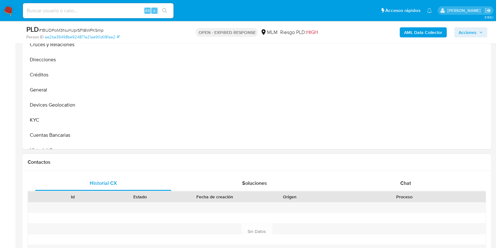
scroll to position [274, 0]
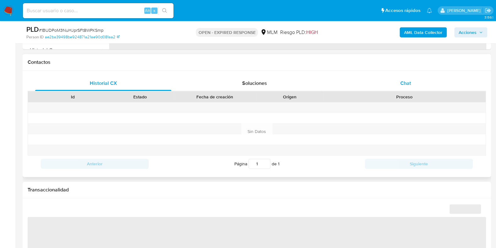
click at [404, 86] on div "Chat" at bounding box center [406, 83] width 136 height 15
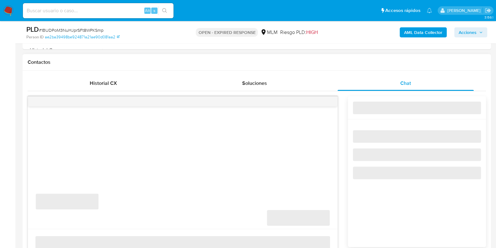
select select "10"
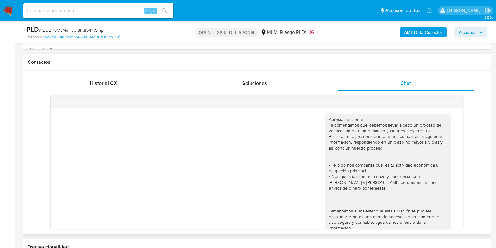
scroll to position [28, 0]
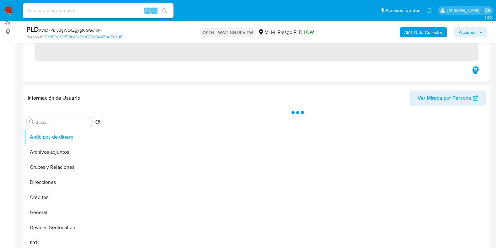
scroll to position [157, 0]
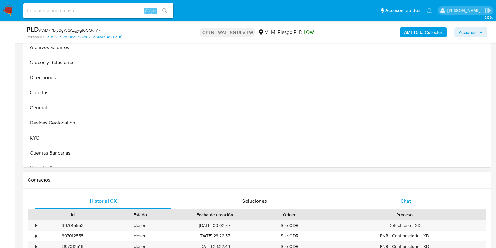
click at [406, 194] on div "Chat" at bounding box center [406, 200] width 136 height 15
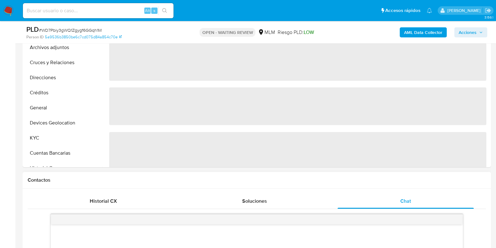
scroll to position [274, 0]
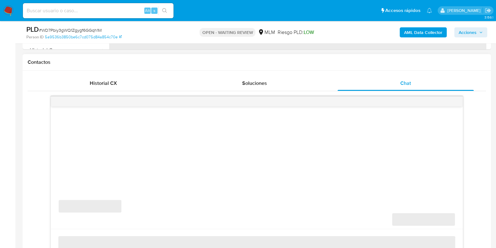
select select "10"
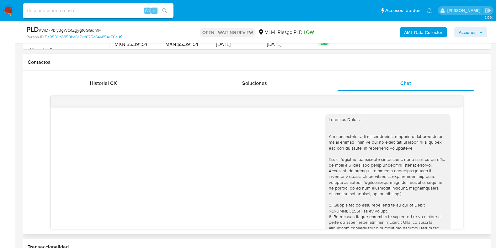
scroll to position [445, 0]
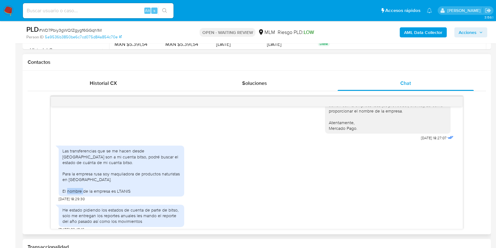
drag, startPoint x: 136, startPoint y: 183, endPoint x: 116, endPoint y: 184, distance: 20.4
click at [116, 184] on div "Las transferencias que se me hacen desde [GEOGRAPHIC_DATA] son a mi cuenta bits…" at bounding box center [121, 171] width 118 height 46
copy div "LTANIS"
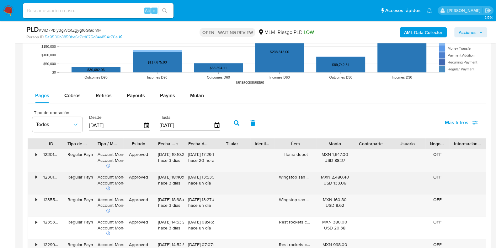
scroll to position [745, 0]
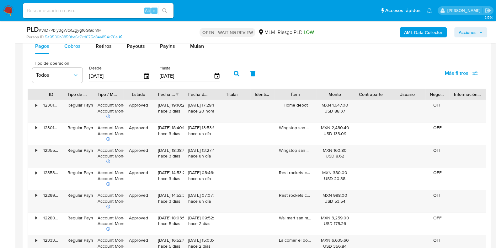
click at [77, 49] on span "Cobros" at bounding box center [72, 45] width 16 height 7
select select "10"
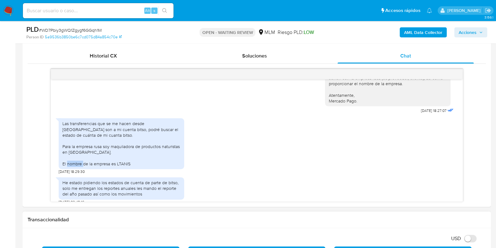
scroll to position [313, 0]
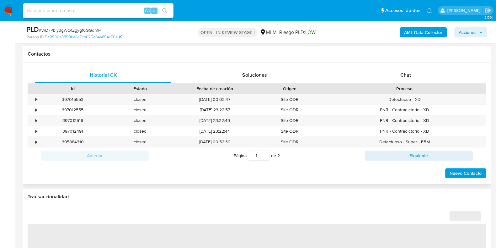
scroll to position [196, 0]
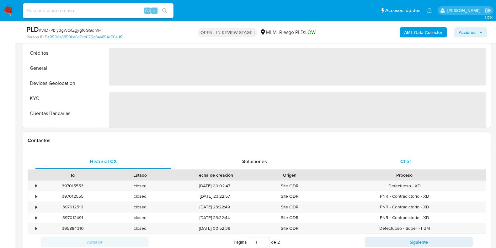
select select "10"
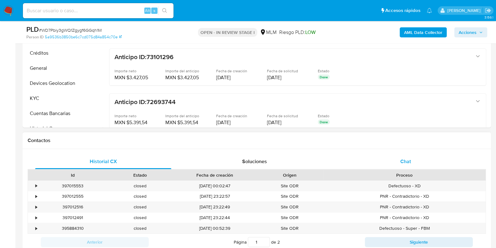
click at [406, 158] on span "Chat" at bounding box center [405, 160] width 11 height 7
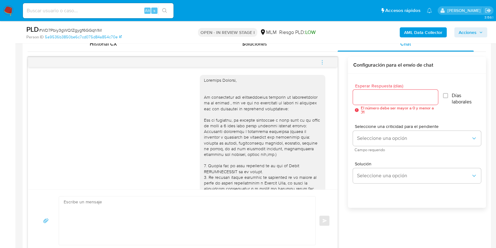
scroll to position [445, 0]
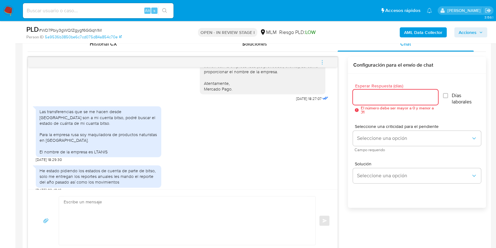
click at [369, 99] on input "Esperar Respuesta (días)" at bounding box center [395, 97] width 85 height 8
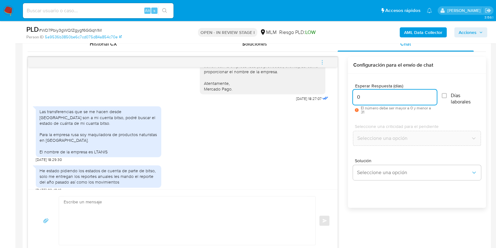
type input "0"
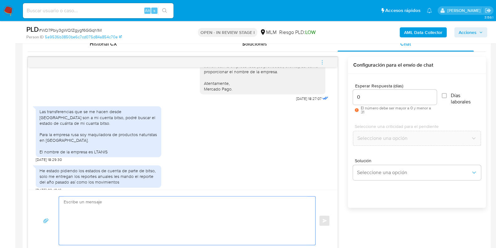
click at [172, 209] on textarea at bounding box center [186, 220] width 244 height 48
type textarea "N"
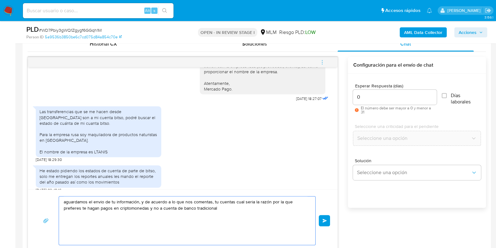
click at [201, 209] on textarea "aguardamos el envio de tu información, y de acuerdo a lo que nos comentas, tu c…" at bounding box center [186, 220] width 244 height 48
click at [258, 214] on textarea "aguardamos el envio de tu información, y de acuerdo a lo que nos comentas, tu c…" at bounding box center [186, 220] width 244 height 48
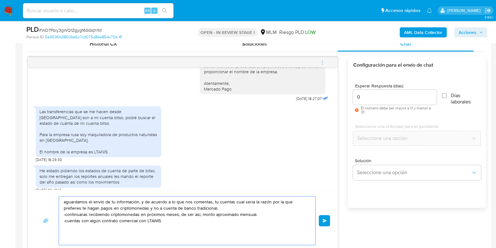
click at [202, 228] on textarea "aguardamos el envio de tu información, y de acuerdo a lo que nos comentas, tu c…" at bounding box center [186, 220] width 244 height 48
click at [232, 201] on textarea "aguardamos el envio de tu información, y de acuerdo a lo que nos comentas, tu c…" at bounding box center [186, 220] width 244 height 48
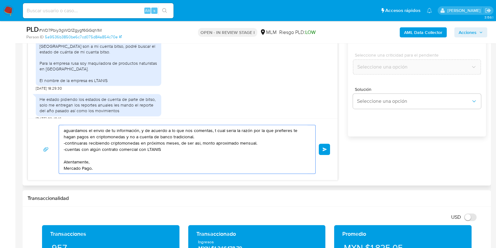
scroll to position [392, 0]
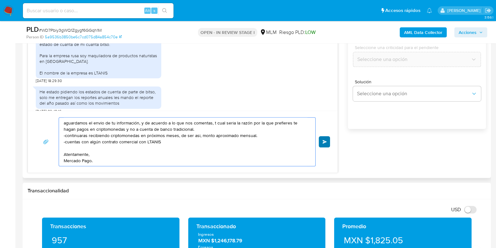
type textarea "aguardamos el envio de tu información, y de acuerdo a lo que nos comentas, t cu…"
click at [323, 141] on span "Enviar" at bounding box center [325, 142] width 4 height 4
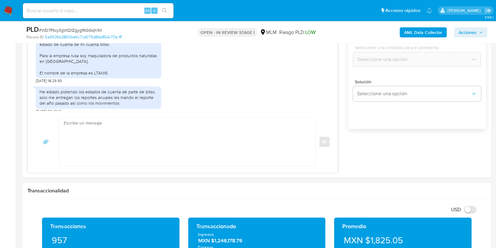
scroll to position [520, 0]
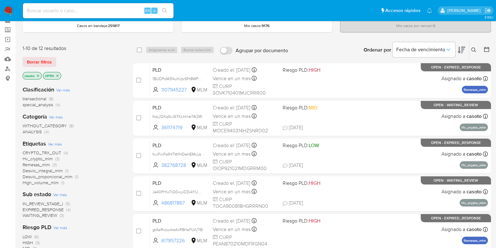
scroll to position [78, 0]
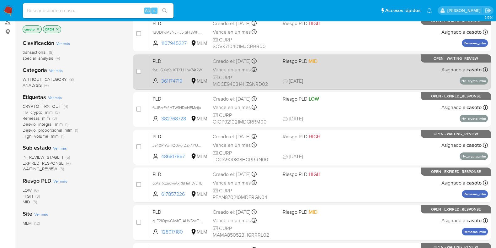
click at [395, 78] on span "26/08/2025 26/08/2025 12:19" at bounding box center [350, 80] width 135 height 7
click at [138, 70] on input "checkbox" at bounding box center [138, 71] width 5 height 5
checkbox input "true"
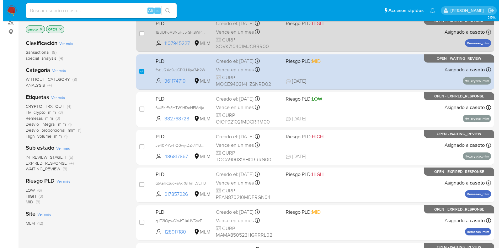
scroll to position [39, 0]
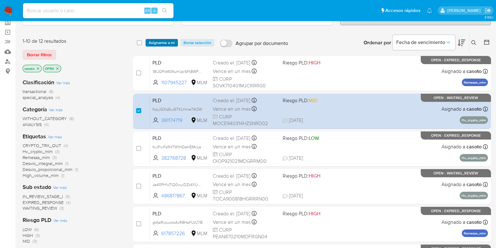
click at [163, 45] on span "Asignarme a mí" at bounding box center [162, 43] width 26 height 6
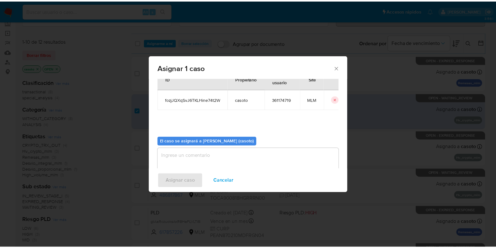
scroll to position [32, 0]
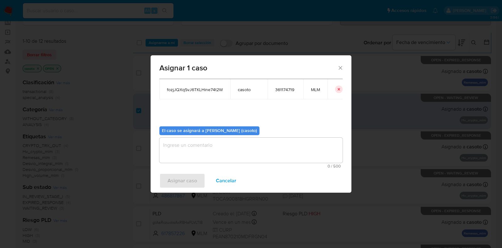
click at [196, 153] on textarea "assign-modal" at bounding box center [250, 149] width 183 height 25
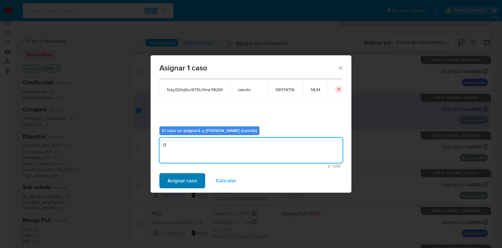
type textarea "l1"
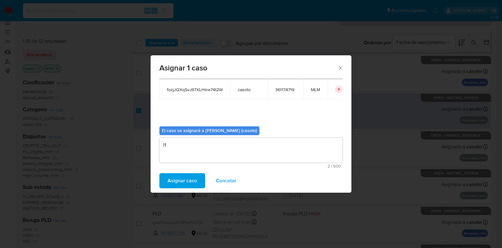
click at [187, 178] on span "Asignar caso" at bounding box center [182, 180] width 29 height 14
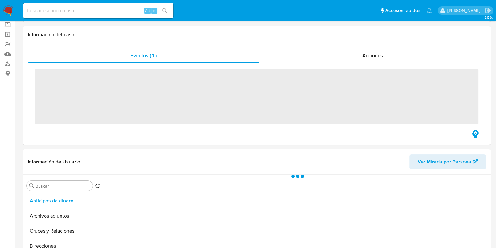
scroll to position [157, 0]
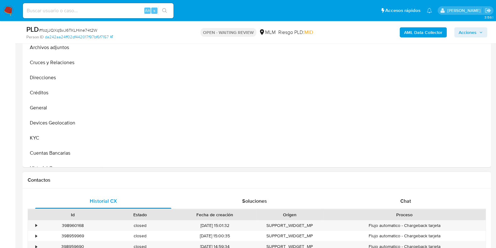
click at [404, 190] on div "Historial CX Soluciones Chat Id Estado Fecha de creación Origen Proceso • 39896…" at bounding box center [257, 241] width 468 height 106
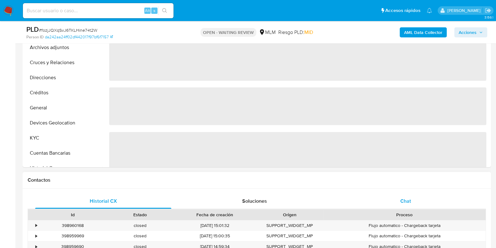
click at [402, 193] on div "Chat" at bounding box center [406, 200] width 136 height 15
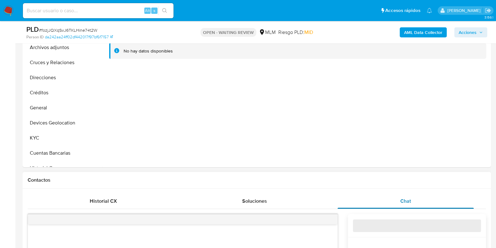
select select "10"
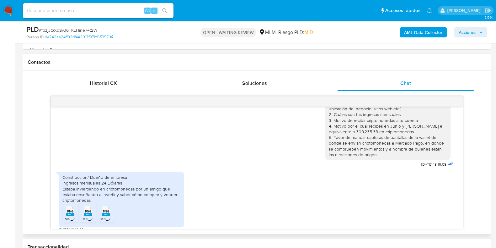
scroll to position [276, 0]
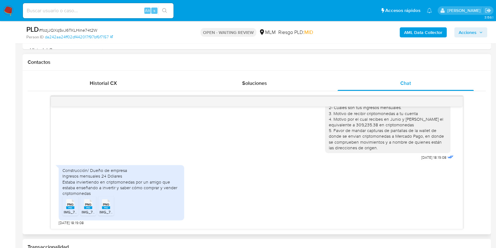
click at [247, 219] on div "Construcción/ Dueño de empresa Ingresos mensuales 24 Dólares Estaba inviertiend…" at bounding box center [257, 193] width 396 height 63
click at [70, 202] on span "PNG" at bounding box center [70, 204] width 6 height 4
click at [91, 208] on icon "PNG" at bounding box center [88, 203] width 8 height 11
click at [109, 213] on span "IMG_7250.png" at bounding box center [111, 211] width 25 height 5
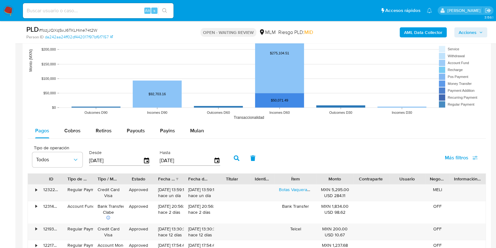
scroll to position [667, 0]
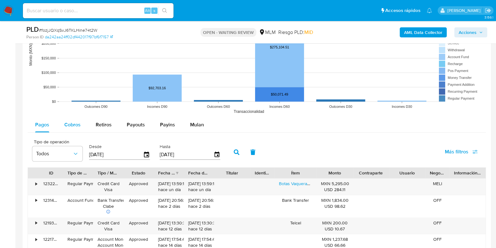
click at [74, 121] on span "Cobros" at bounding box center [72, 124] width 16 height 7
select select "10"
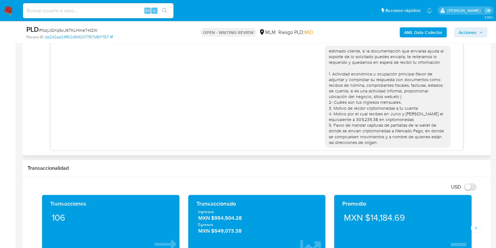
scroll to position [276, 0]
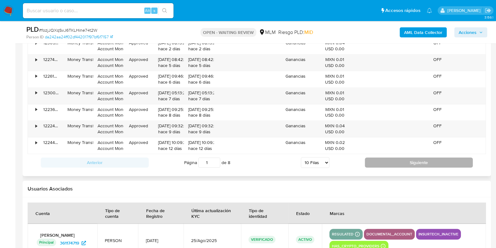
click at [392, 161] on button "Siguiente" at bounding box center [419, 162] width 108 height 10
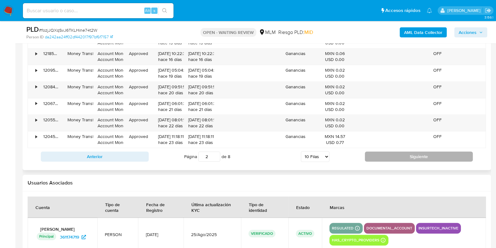
click at [380, 158] on button "Siguiente" at bounding box center [419, 156] width 108 height 10
type input "4"
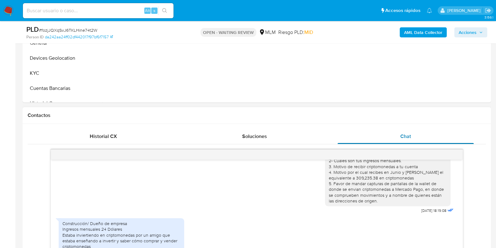
scroll to position [274, 0]
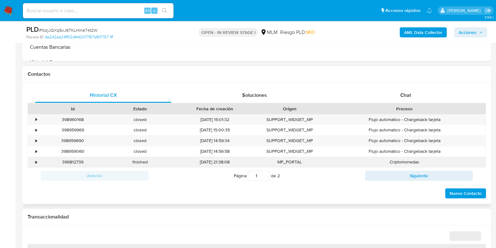
scroll to position [274, 0]
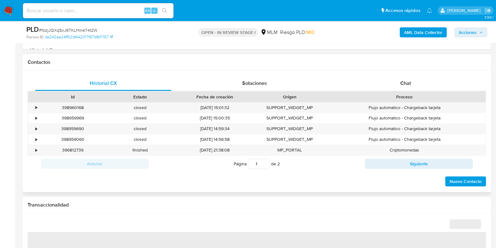
select select "10"
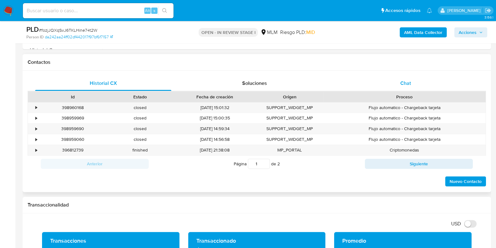
click at [403, 85] on span "Chat" at bounding box center [405, 82] width 11 height 7
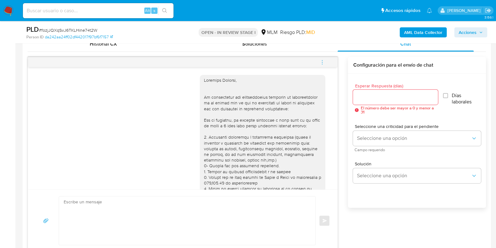
scroll to position [276, 0]
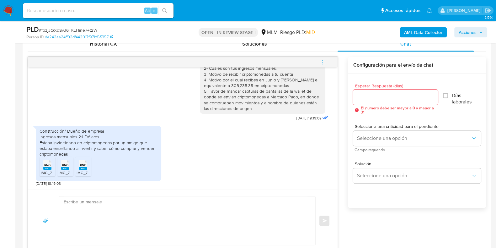
click at [212, 211] on textarea at bounding box center [186, 220] width 244 height 48
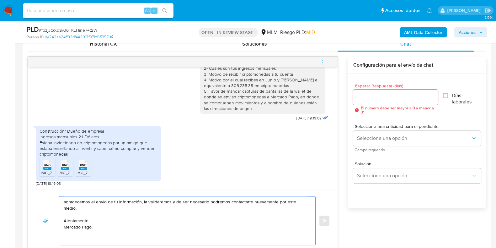
drag, startPoint x: 104, startPoint y: 201, endPoint x: 180, endPoint y: 235, distance: 83.8
click at [179, 236] on textarea "agradecemos el envio de tu información, la validaremos y de ser necesario podre…" at bounding box center [186, 220] width 244 height 48
type textarea "agradecemos el envio de tu información, la validaremos y de ser necesario podre…"
click at [385, 99] on input "Esperar Respuesta (días)" at bounding box center [395, 97] width 85 height 8
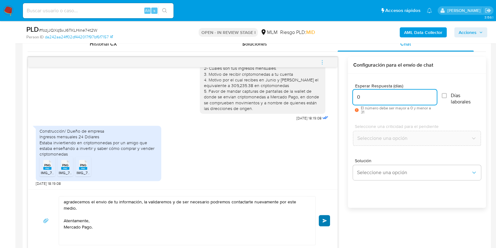
type input "0"
click at [326, 221] on span "Enviar" at bounding box center [325, 220] width 4 height 4
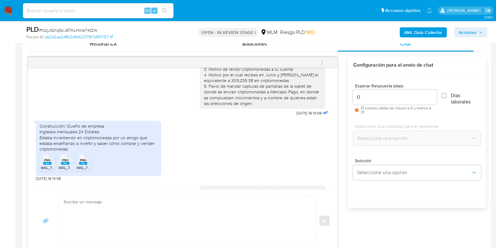
scroll to position [329, 0]
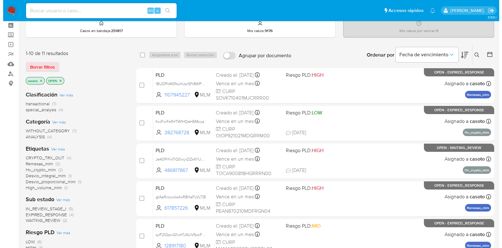
scroll to position [39, 0]
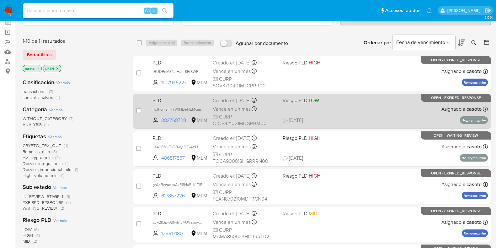
click at [379, 112] on div "PLD fwJFcrFsflHTW1HDeHEMcija 382768728 MLM Riesgo PLD: LOW Creado el: [DATE] Cr…" at bounding box center [319, 111] width 338 height 32
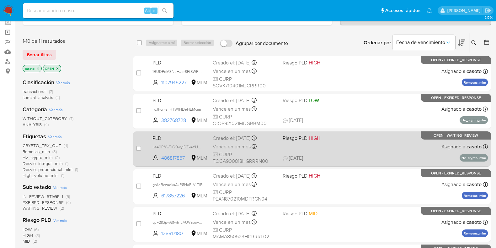
click at [408, 152] on div "PLD Je40PrYwTlQ0wyiDZk4YU49C 486817867 MLM Riesgo PLD: HIGH Creado el: [DATE] C…" at bounding box center [319, 149] width 338 height 32
click at [140, 149] on input "checkbox" at bounding box center [138, 148] width 5 height 5
checkbox input "true"
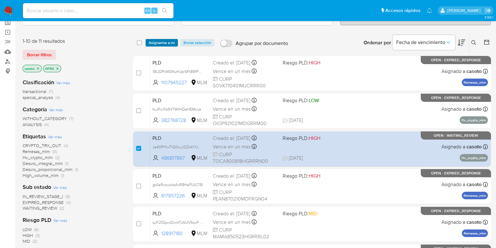
click at [173, 42] on span "Asignarme a mí" at bounding box center [162, 43] width 26 height 6
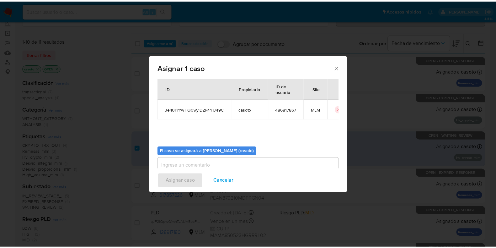
scroll to position [32, 0]
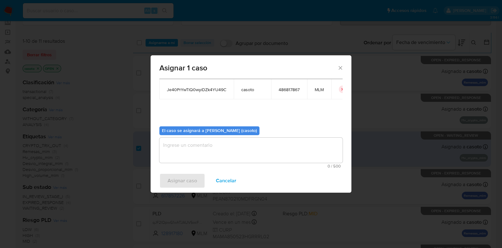
click at [231, 145] on textarea "assign-modal" at bounding box center [250, 149] width 183 height 25
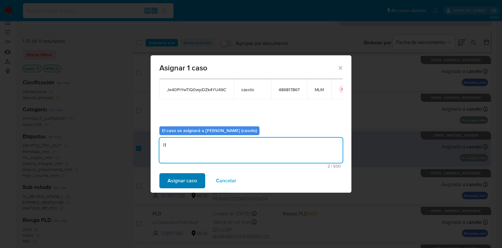
type textarea "l1"
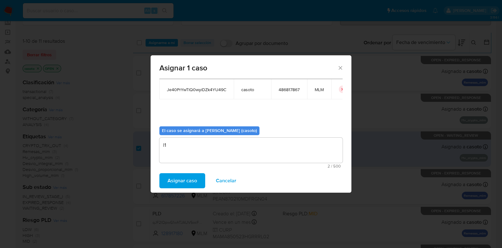
click at [190, 174] on span "Asignar caso" at bounding box center [182, 180] width 29 height 14
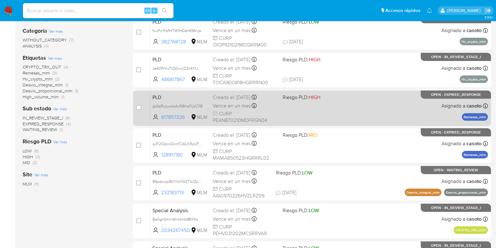
scroll to position [118, 0]
click at [351, 109] on div "PLD gtAaRczuoksAxR8HaFLVLTIB 617857226 MLM Riesgo PLD: HIGH Creado el: [DATE] C…" at bounding box center [319, 108] width 338 height 32
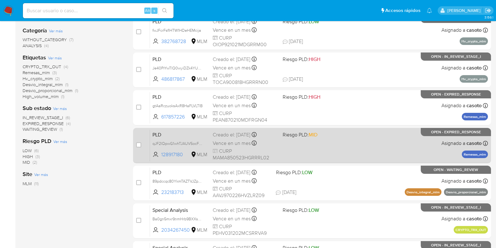
click at [396, 148] on div "PLD qJF2lQpwG1whTJAUV5ocF86n 128917180 MLM Riesgo PLD: MID Creado el: [DATE] Cr…" at bounding box center [319, 145] width 338 height 32
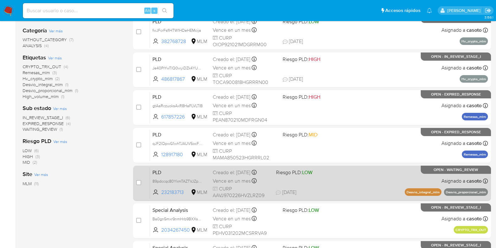
click at [380, 179] on div "PLD 89pdccqc80YkmTAZTVJZpbGE 232183713 MLM Riesgo PLD: LOW Creado el: [DATE] Cr…" at bounding box center [319, 183] width 338 height 32
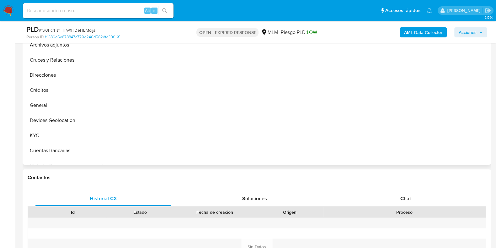
scroll to position [235, 0]
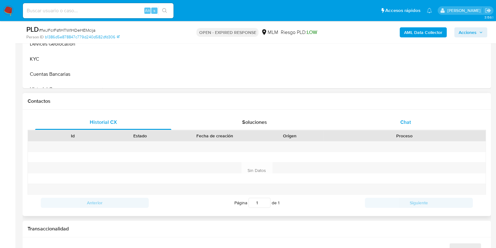
click at [406, 123] on span "Chat" at bounding box center [405, 121] width 11 height 7
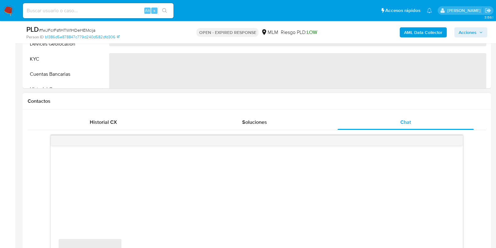
select select "10"
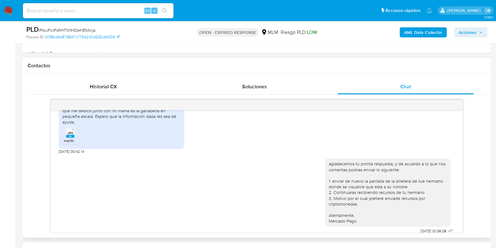
scroll to position [274, 0]
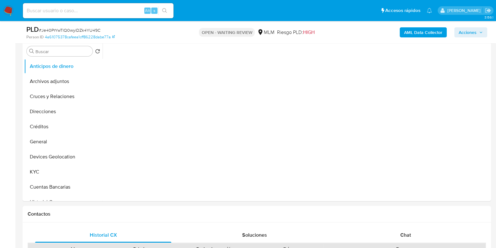
scroll to position [157, 0]
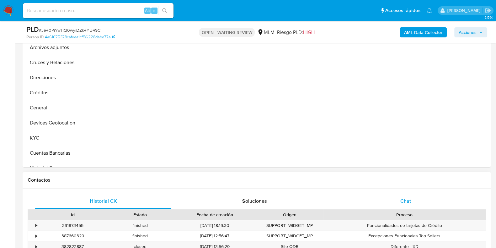
click at [405, 200] on span "Chat" at bounding box center [405, 200] width 11 height 7
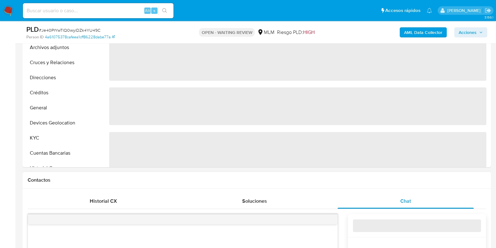
select select "10"
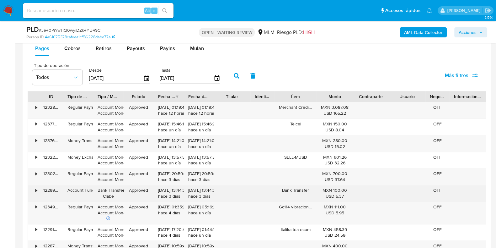
scroll to position [706, 0]
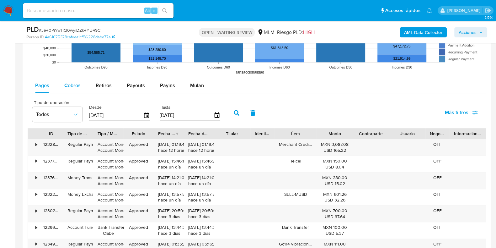
click at [69, 87] on span "Cobros" at bounding box center [72, 85] width 16 height 7
select select "10"
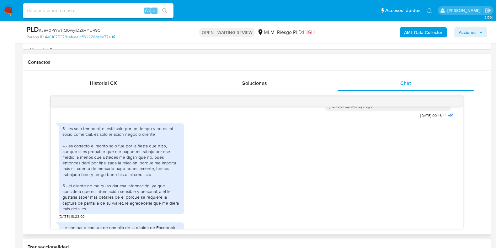
scroll to position [483, 0]
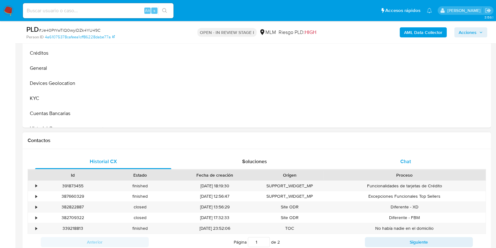
click at [408, 159] on span "Chat" at bounding box center [405, 160] width 11 height 7
select select "10"
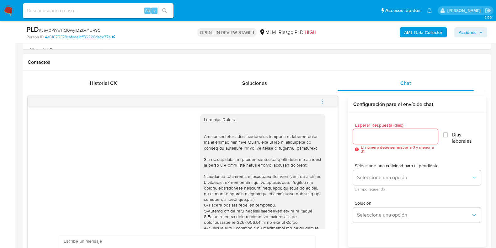
scroll to position [640, 0]
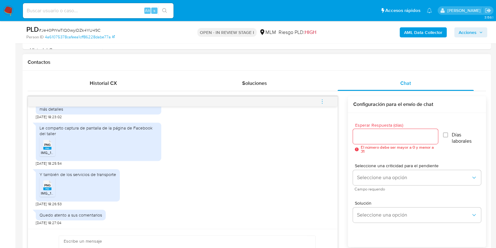
click at [375, 140] on div at bounding box center [395, 136] width 85 height 15
click at [376, 137] on input "Esperar Respuesta (días)" at bounding box center [395, 136] width 85 height 8
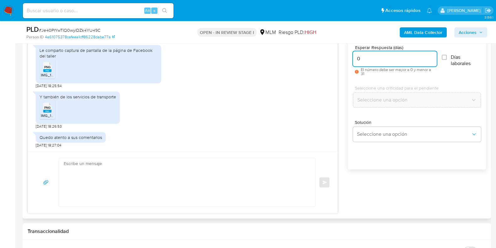
scroll to position [353, 0]
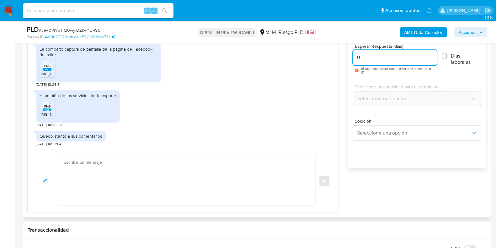
type input "0"
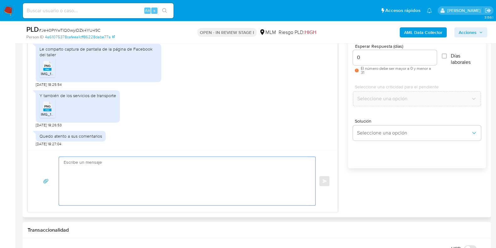
click at [188, 180] on textarea at bounding box center [186, 181] width 244 height 48
type textarea "gracias por tu información, la revisaremos y de ser necesario podremos contacta…"
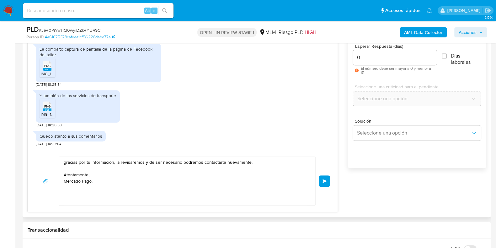
click at [324, 181] on span "Enviar" at bounding box center [325, 181] width 4 height 4
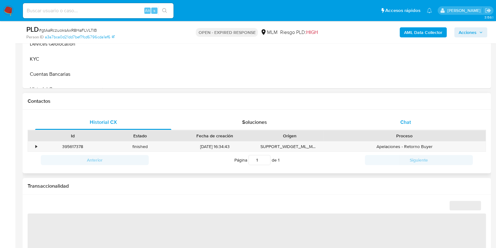
click at [405, 125] on div "Chat" at bounding box center [406, 122] width 136 height 15
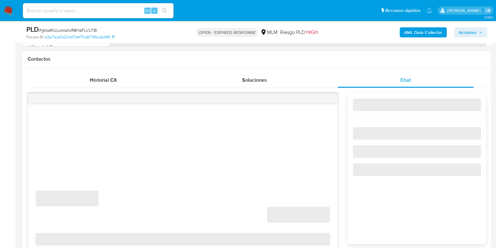
select select "10"
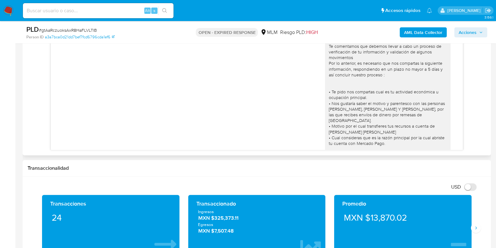
scroll to position [51, 0]
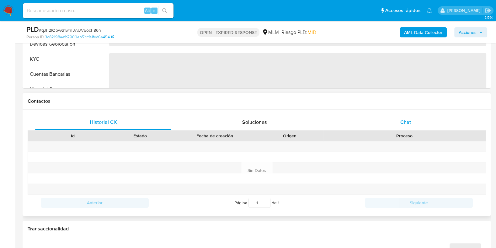
click at [403, 119] on span "Chat" at bounding box center [405, 121] width 11 height 7
select select "10"
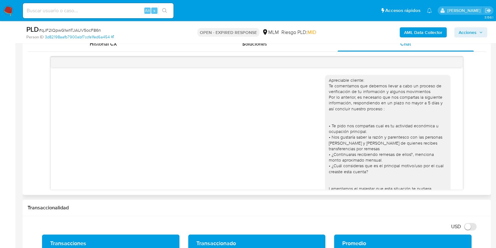
scroll to position [313, 0]
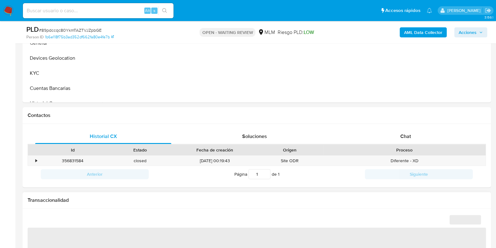
scroll to position [274, 0]
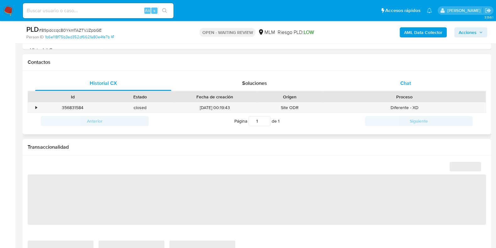
click at [414, 85] on div "Chat" at bounding box center [406, 83] width 136 height 15
select select "10"
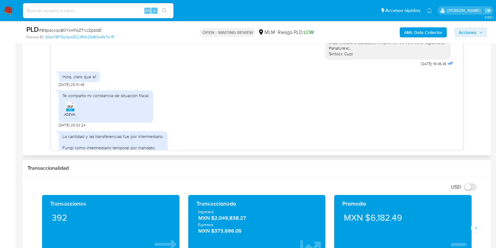
scroll to position [176, 0]
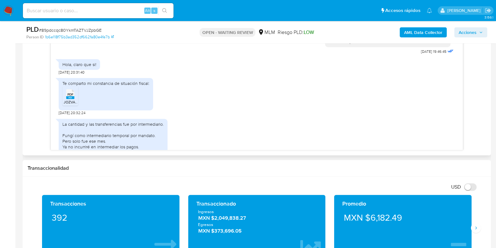
click at [67, 95] on icon at bounding box center [70, 94] width 8 height 10
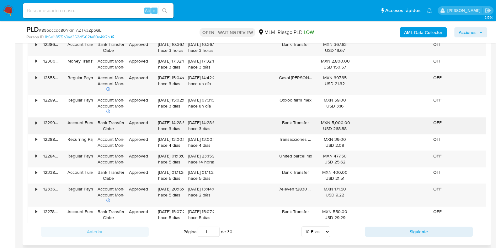
scroll to position [824, 0]
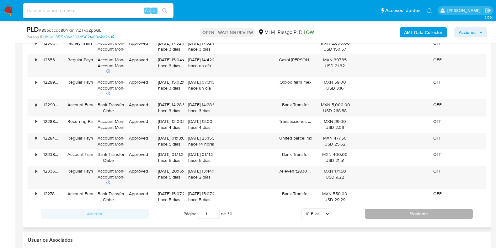
click at [374, 217] on button "Siguiente" at bounding box center [419, 213] width 108 height 10
type input "2"
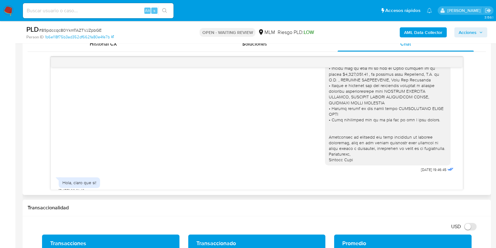
scroll to position [58, 0]
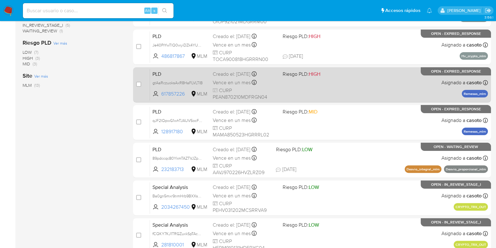
scroll to position [235, 0]
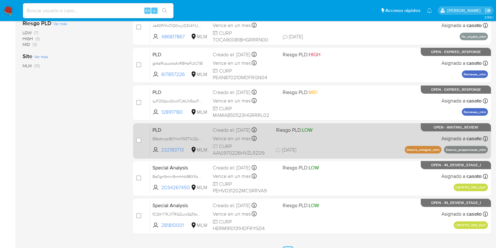
click at [135, 138] on div "case-item-checkbox No es posible asignar el caso PLD 89pdccqc80YkmTAZTVJZpbGE 2…" at bounding box center [312, 140] width 358 height 35
click at [137, 141] on input "checkbox" at bounding box center [138, 139] width 5 height 5
checkbox input "true"
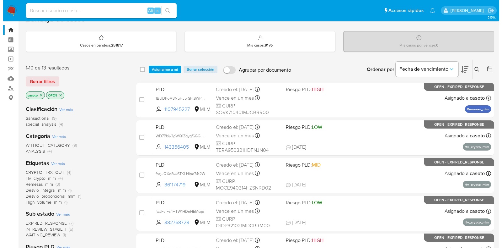
scroll to position [0, 0]
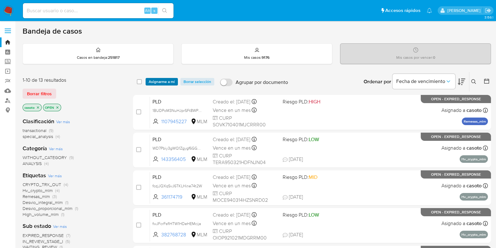
click at [169, 83] on span "Asignarme a mí" at bounding box center [162, 81] width 26 height 6
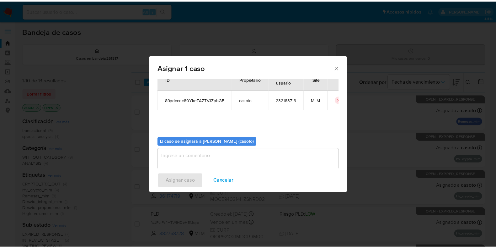
scroll to position [32, 0]
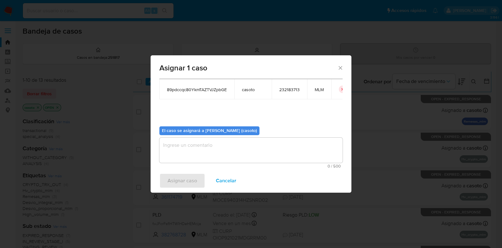
click at [201, 152] on textarea "assign-modal" at bounding box center [250, 149] width 183 height 25
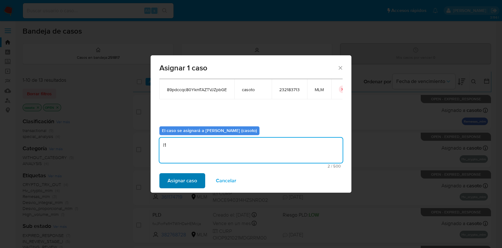
type textarea "l1"
click at [188, 182] on span "Asignar caso" at bounding box center [182, 180] width 29 height 14
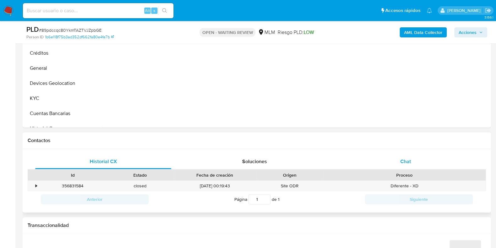
click at [403, 158] on span "Chat" at bounding box center [405, 160] width 11 height 7
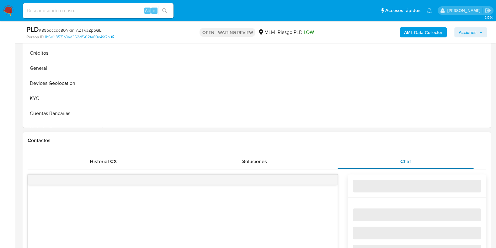
select select "10"
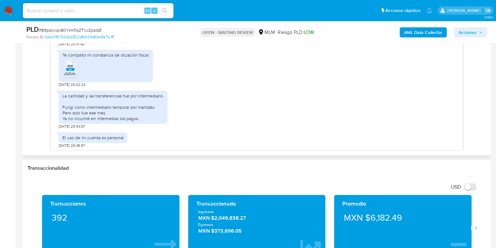
scroll to position [215, 0]
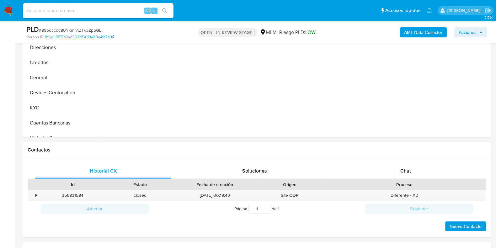
scroll to position [235, 0]
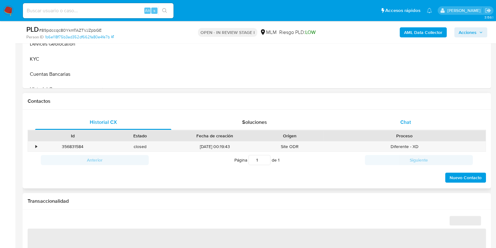
select select "10"
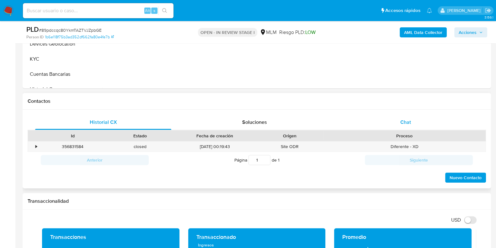
click at [408, 127] on div "Chat" at bounding box center [406, 122] width 136 height 15
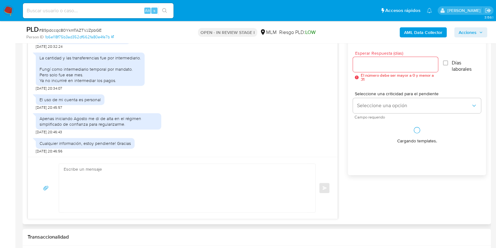
scroll to position [353, 0]
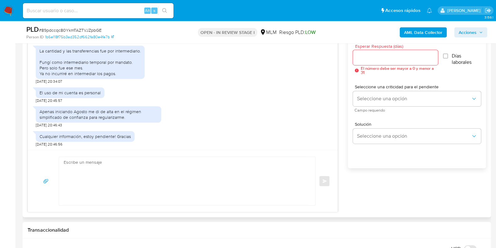
click at [380, 59] on input "Esperar Respuesta (días)" at bounding box center [395, 57] width 85 height 8
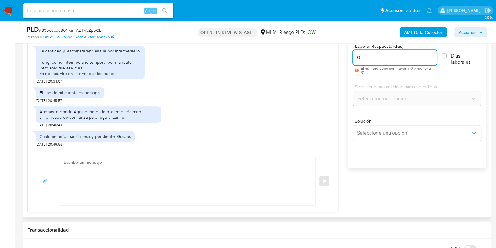
type input "0"
click at [169, 177] on textarea at bounding box center [186, 181] width 244 height 48
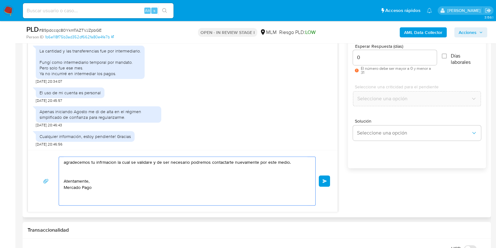
click at [293, 161] on textarea "agradecemos tu infrmacion la cual se validare y de ser necesario podremos conta…" at bounding box center [186, 181] width 244 height 48
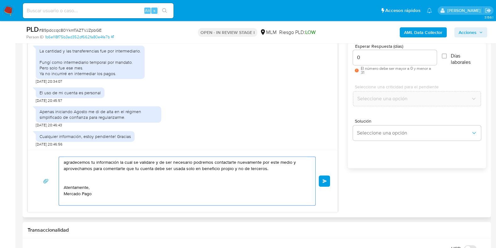
click at [268, 170] on textarea "agradecemos tu información la cual se validare y de ser necesario podremos cont…" at bounding box center [186, 181] width 244 height 48
type textarea "agradecemos tu información la cual se validare y de ser necesario podremos cont…"
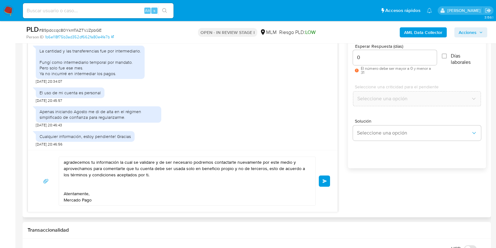
click at [322, 184] on button "Enviar" at bounding box center [324, 180] width 11 height 11
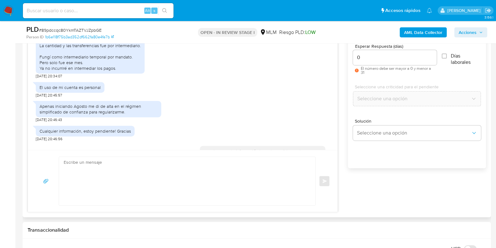
scroll to position [324, 0]
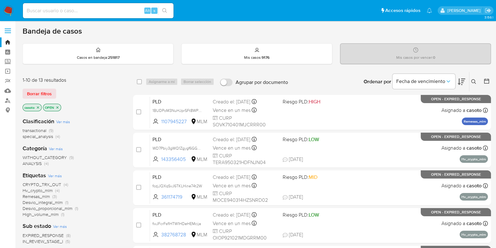
click at [472, 81] on icon at bounding box center [473, 81] width 5 height 5
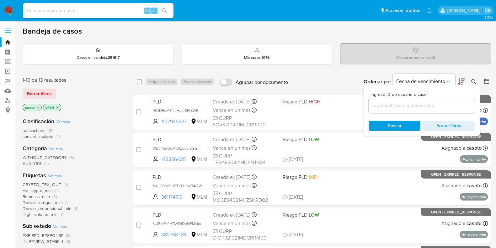
click at [411, 108] on input at bounding box center [422, 105] width 106 height 8
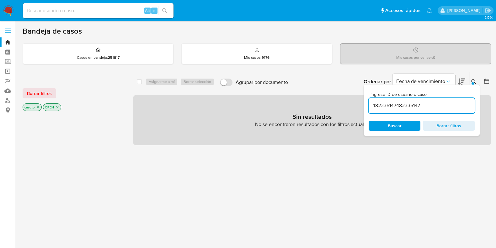
click at [37, 105] on icon "close-filter" at bounding box center [38, 107] width 4 height 4
click at [413, 104] on input "482335147482335147" at bounding box center [422, 105] width 106 height 8
paste input
type input "482335147"
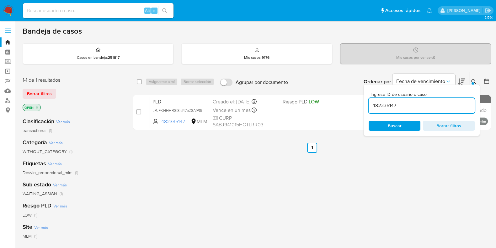
click at [475, 84] on div "Ingrese ID de usuario o caso 482335147 Buscar Borrar filtros" at bounding box center [422, 109] width 116 height 51
click at [470, 82] on button at bounding box center [474, 82] width 10 height 8
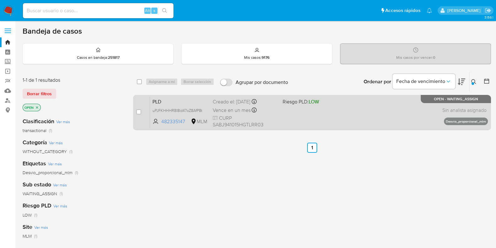
click at [389, 110] on div "PLD uPJFKHHHR8l8Id47oZ8AfP8t 482335147 MLM Riesgo PLD: LOW Creado el: 12/08/202…" at bounding box center [319, 112] width 338 height 32
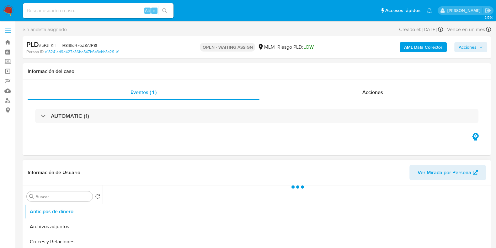
scroll to position [78, 0]
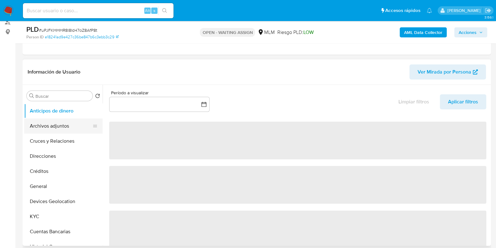
click at [68, 128] on button "Archivos adjuntos" at bounding box center [60, 125] width 73 height 15
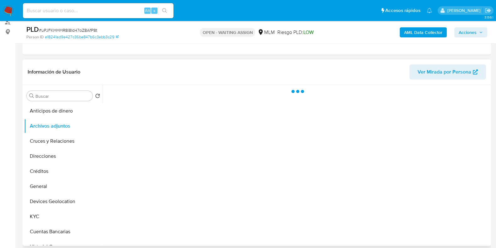
select select "10"
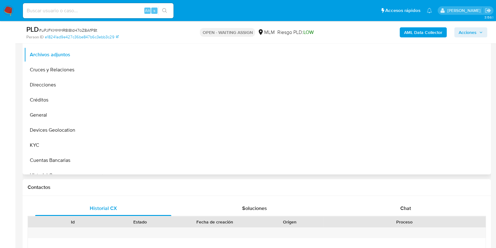
scroll to position [157, 0]
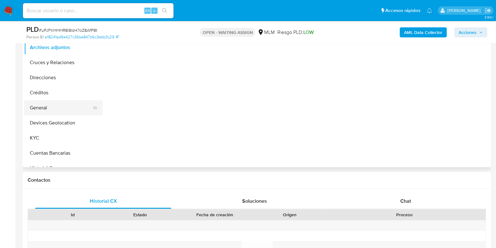
click at [55, 110] on button "General" at bounding box center [60, 107] width 73 height 15
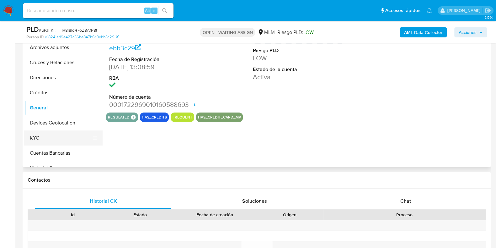
click at [38, 137] on button "KYC" at bounding box center [60, 137] width 73 height 15
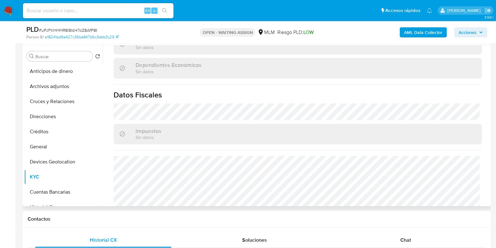
scroll to position [392, 0]
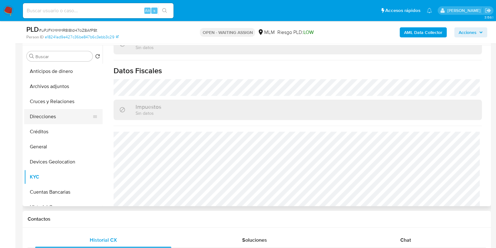
click at [43, 115] on button "Direcciones" at bounding box center [60, 116] width 73 height 15
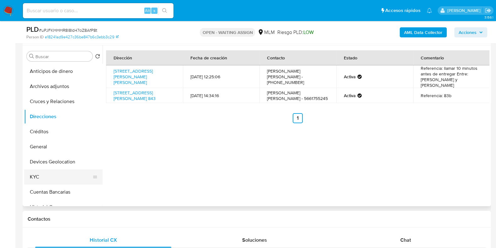
click at [41, 175] on button "KYC" at bounding box center [60, 176] width 73 height 15
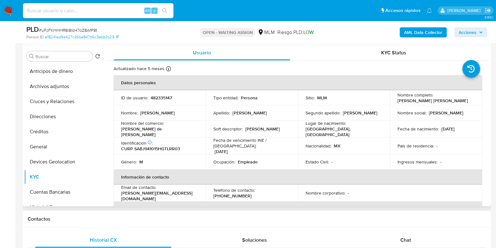
drag, startPoint x: 464, startPoint y: 100, endPoint x: 397, endPoint y: 101, distance: 66.8
click at [398, 101] on div "Nombre completo : Jorge Amauri Salmeron Barajas" at bounding box center [436, 97] width 77 height 11
copy p "Jorge Amauri Salmeron Barajas"
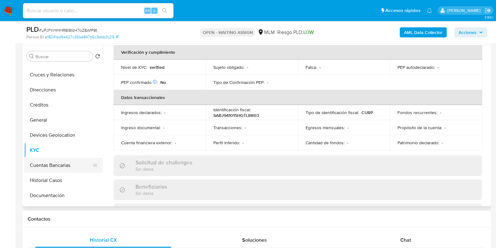
scroll to position [39, 0]
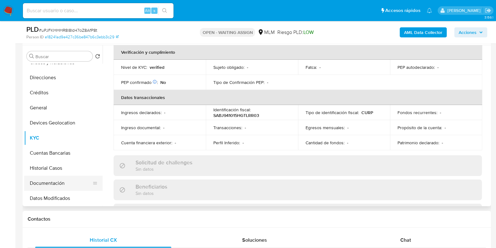
click at [41, 181] on button "Documentación" at bounding box center [60, 182] width 73 height 15
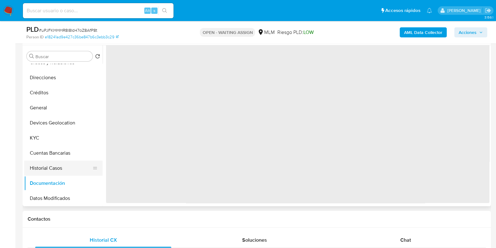
scroll to position [0, 0]
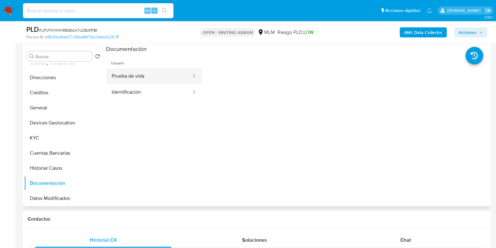
click at [125, 75] on button "Prueba de vida" at bounding box center [149, 76] width 86 height 16
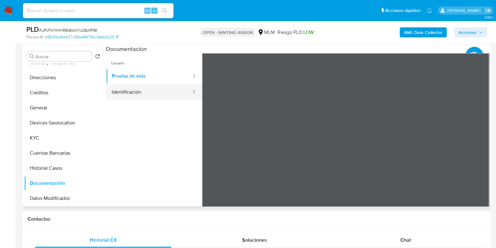
click at [122, 93] on button "Identificación" at bounding box center [149, 92] width 86 height 16
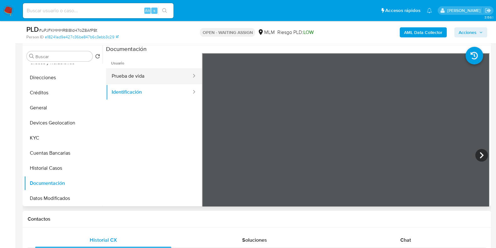
click at [149, 81] on button "Prueba de vida" at bounding box center [149, 76] width 86 height 16
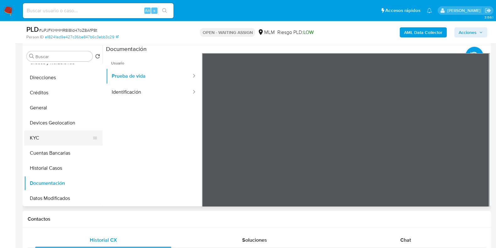
click at [40, 140] on button "KYC" at bounding box center [60, 137] width 73 height 15
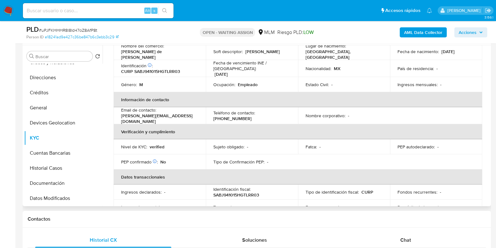
scroll to position [39, 0]
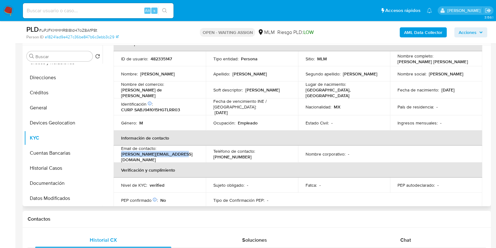
drag, startPoint x: 183, startPoint y: 153, endPoint x: 116, endPoint y: 153, distance: 66.5
click at [116, 153] on td "Email de contacto : jorge.amauri1994@gmail.com" at bounding box center [160, 153] width 92 height 17
copy p "[PERSON_NAME][EMAIL_ADDRESS][DOMAIN_NAME]"
click at [252, 154] on p "[PHONE_NUMBER]" at bounding box center [232, 157] width 38 height 6
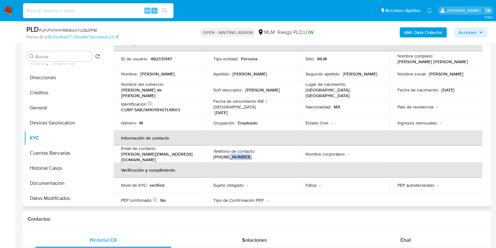
copy p "2538987"
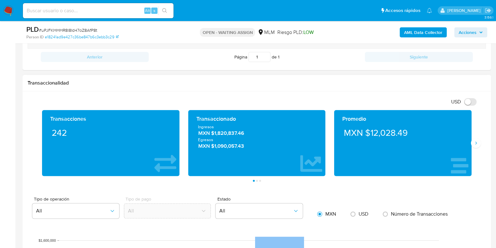
scroll to position [431, 0]
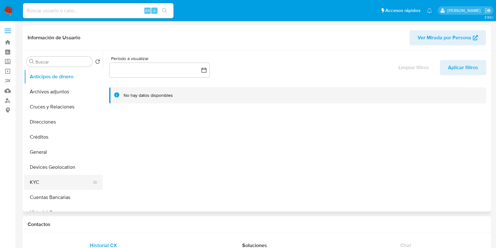
select select "10"
click at [48, 179] on button "KYC" at bounding box center [60, 181] width 73 height 15
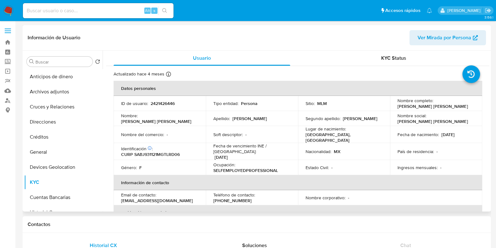
click at [162, 104] on p "2421426446" at bounding box center [163, 103] width 24 height 6
copy p "2421426446"
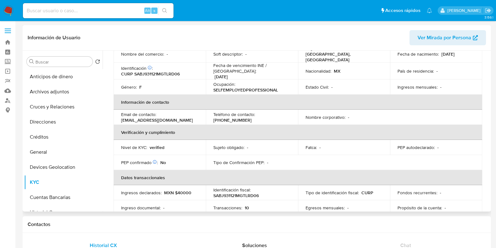
scroll to position [41, 0]
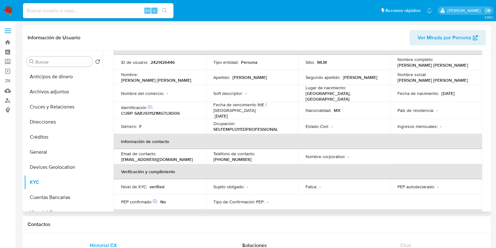
drag, startPoint x: 464, startPoint y: 90, endPoint x: 440, endPoint y: 93, distance: 24.4
click at [440, 93] on div "Fecha de nacimiento : 21/11/1993" at bounding box center [436, 93] width 77 height 6
copy p "21/11/1993"
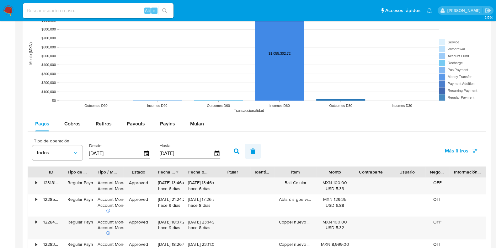
scroll to position [510, 0]
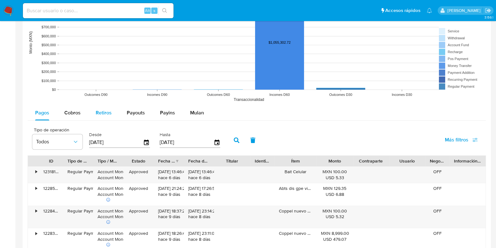
click at [104, 113] on span "Retiros" at bounding box center [104, 112] width 16 height 7
select select "10"
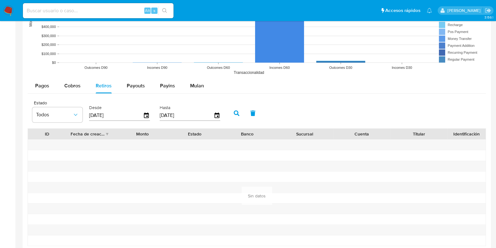
scroll to position [549, 0]
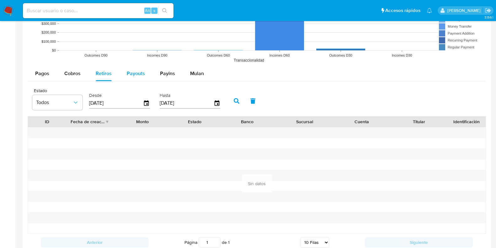
click at [125, 73] on button "Payouts" at bounding box center [135, 73] width 33 height 15
select select "10"
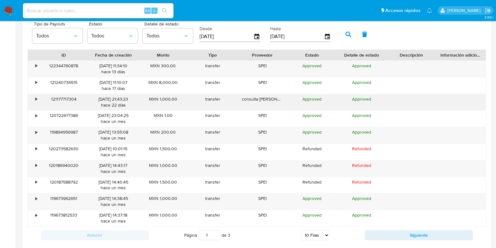
scroll to position [627, 0]
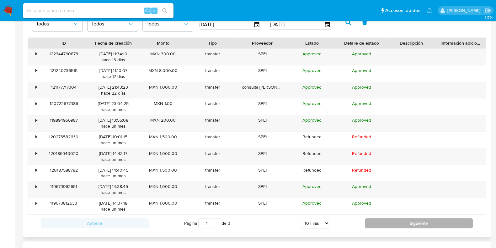
click at [383, 220] on button "Siguiente" at bounding box center [419, 223] width 108 height 10
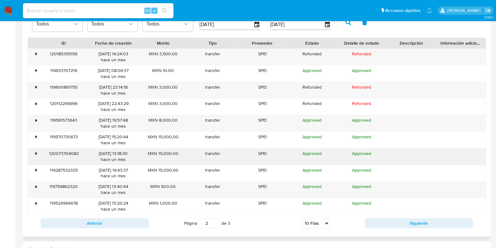
click at [30, 151] on div "•" at bounding box center [33, 156] width 11 height 16
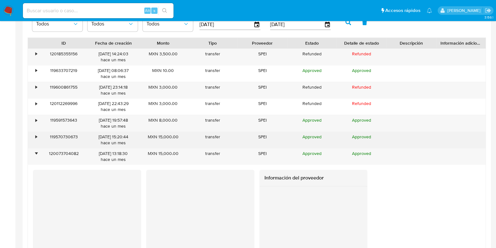
click at [35, 137] on div "•" at bounding box center [36, 137] width 2 height 6
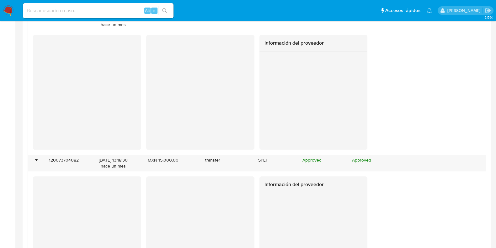
scroll to position [863, 0]
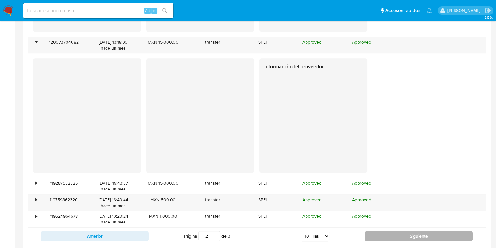
click at [376, 231] on button "Siguiente" at bounding box center [419, 236] width 108 height 10
type input "3"
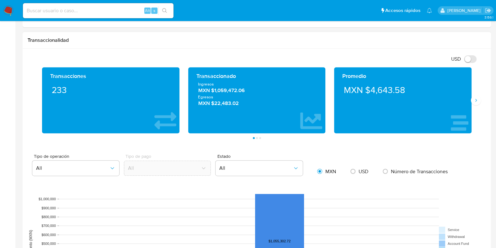
scroll to position [283, 0]
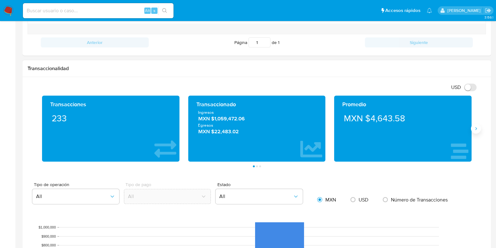
click at [475, 129] on icon "Siguiente" at bounding box center [475, 128] width 5 height 5
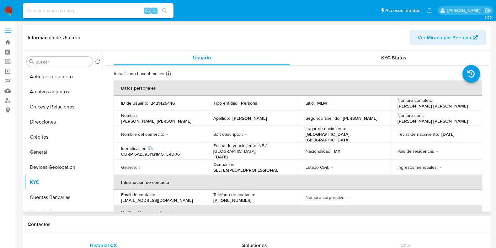
scroll to position [0, 0]
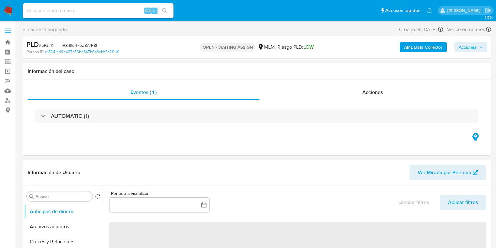
select select "10"
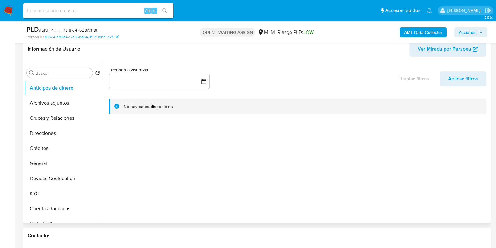
scroll to position [118, 0]
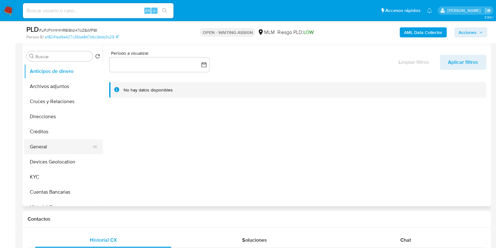
click at [41, 144] on button "General" at bounding box center [60, 146] width 73 height 15
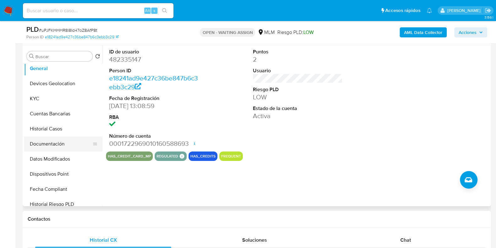
scroll to position [78, 0]
click at [49, 139] on button "Documentación" at bounding box center [60, 143] width 73 height 15
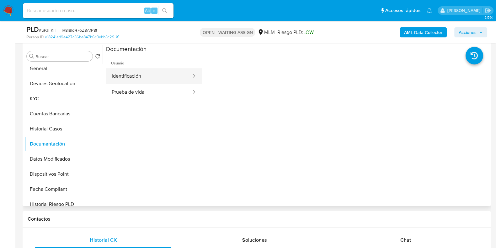
click at [138, 81] on button "Identificación" at bounding box center [149, 76] width 86 height 16
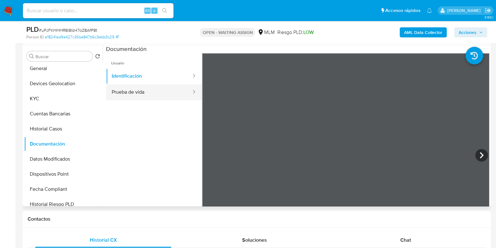
click at [129, 90] on button "Prueba de vida" at bounding box center [149, 92] width 86 height 16
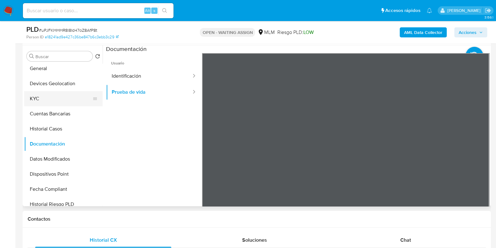
click at [44, 101] on button "KYC" at bounding box center [60, 98] width 73 height 15
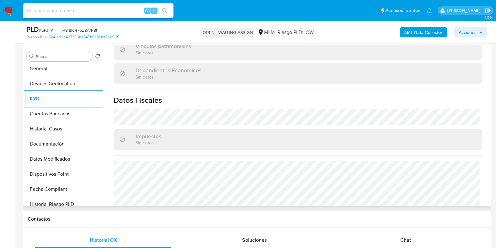
scroll to position [394, 0]
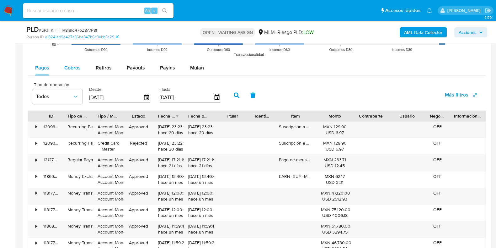
click at [66, 65] on span "Cobros" at bounding box center [72, 67] width 16 height 7
select select "10"
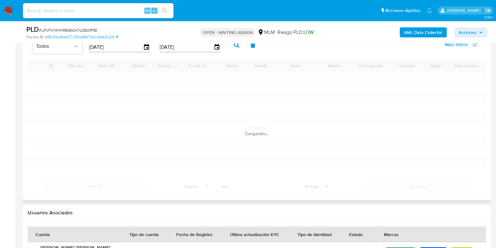
scroll to position [745, 0]
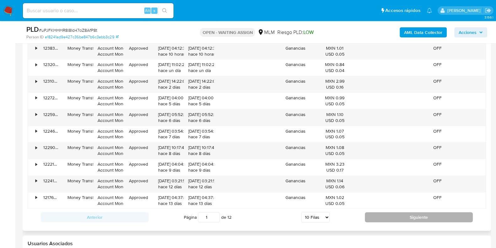
click at [377, 212] on button "Siguiente" at bounding box center [419, 217] width 108 height 10
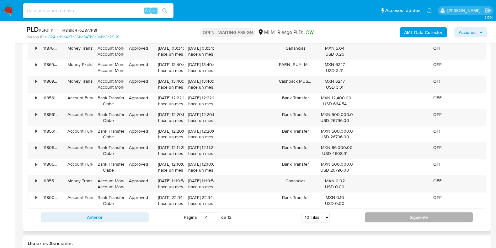
click at [377, 212] on button "Siguiente" at bounding box center [419, 217] width 108 height 10
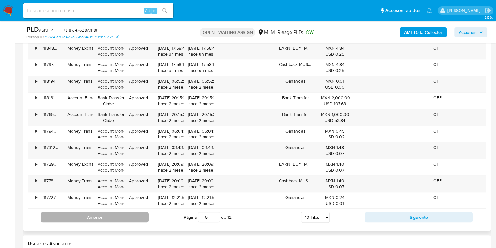
click at [141, 215] on button "Anterior" at bounding box center [95, 217] width 108 height 10
type input "4"
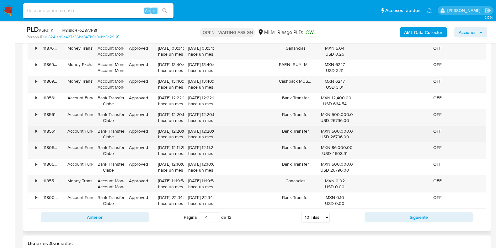
click at [32, 133] on div "•" at bounding box center [33, 134] width 11 height 16
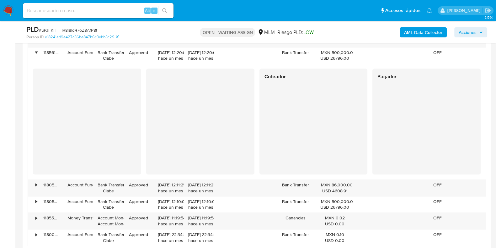
scroll to position [784, 0]
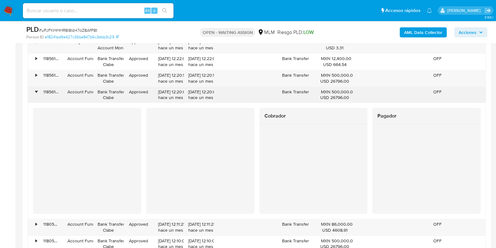
click at [37, 93] on div "•" at bounding box center [33, 95] width 11 height 16
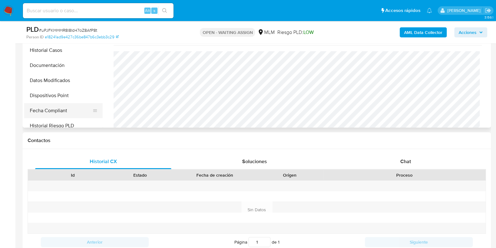
scroll to position [39, 0]
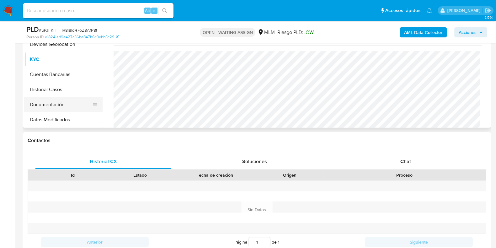
click at [47, 103] on button "Documentación" at bounding box center [60, 104] width 73 height 15
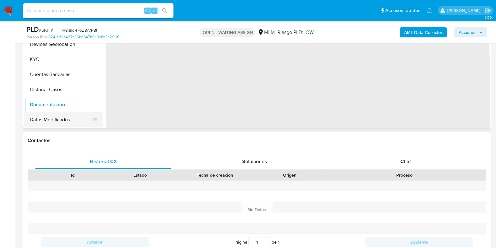
click at [47, 116] on button "Datos Modificados" at bounding box center [60, 119] width 73 height 15
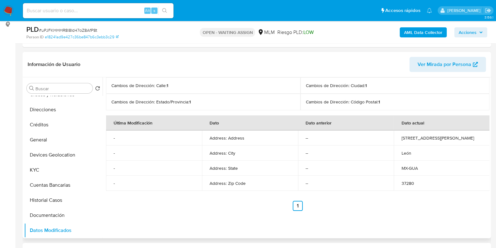
scroll to position [78, 0]
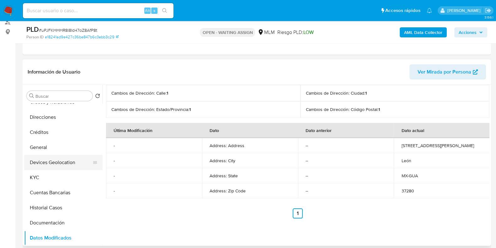
click at [48, 160] on button "Devices Geolocation" at bounding box center [60, 162] width 73 height 15
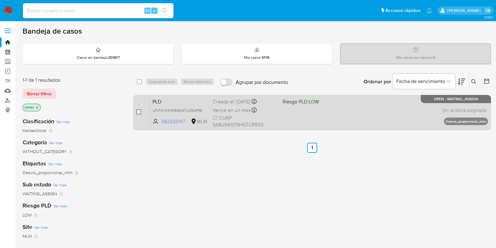
click at [140, 110] on input "checkbox" at bounding box center [138, 111] width 5 height 5
checkbox input "true"
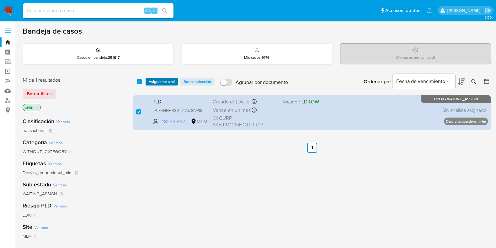
click at [160, 85] on span "Asignarme a mí" at bounding box center [162, 81] width 26 height 6
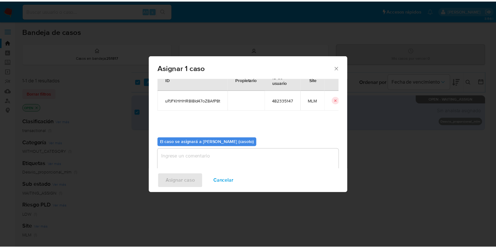
scroll to position [32, 0]
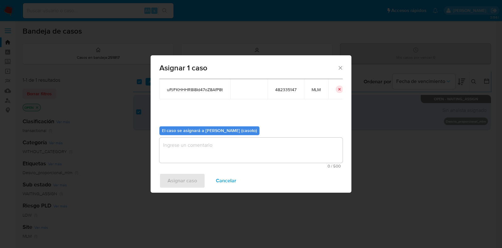
click at [182, 154] on textarea "assign-modal" at bounding box center [250, 149] width 183 height 25
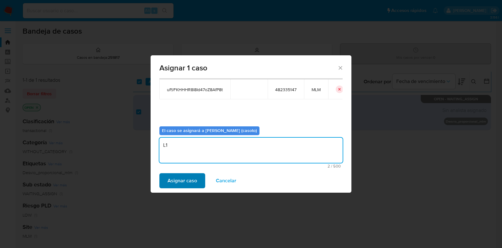
type textarea "L1"
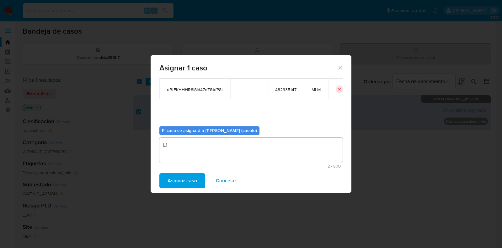
click at [174, 181] on span "Asignar caso" at bounding box center [182, 180] width 29 height 14
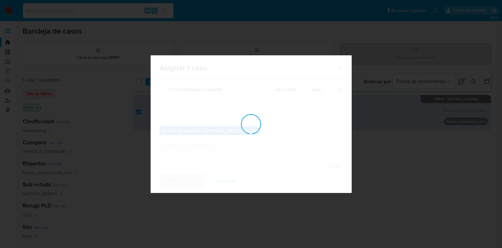
checkbox input "false"
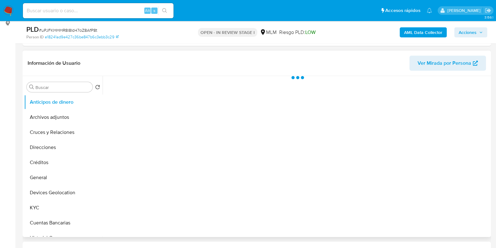
scroll to position [118, 0]
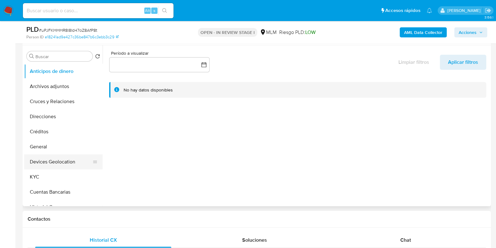
select select "10"
click at [50, 147] on button "General" at bounding box center [60, 146] width 73 height 15
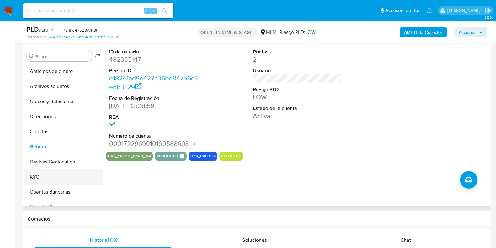
click at [47, 175] on button "KYC" at bounding box center [60, 176] width 73 height 15
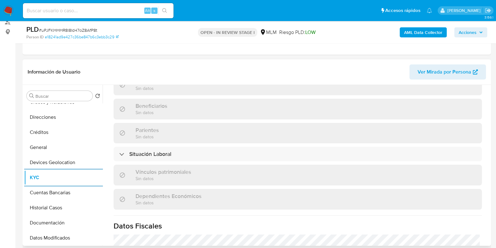
scroll to position [276, 0]
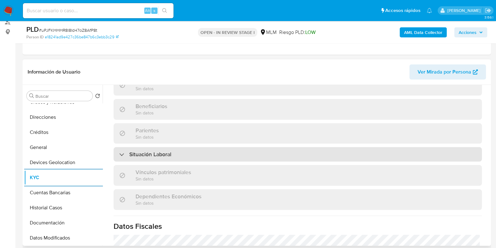
click at [166, 151] on h3 "Situación Laboral" at bounding box center [150, 154] width 42 height 7
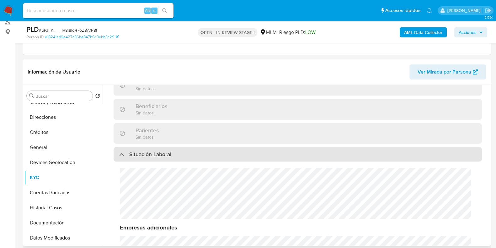
click at [166, 151] on h3 "Situación Laboral" at bounding box center [150, 154] width 42 height 7
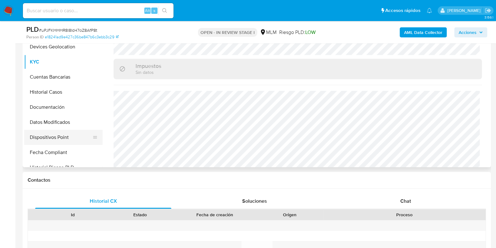
scroll to position [78, 0]
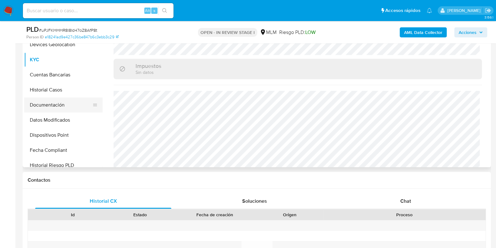
click at [52, 100] on button "Documentación" at bounding box center [60, 104] width 73 height 15
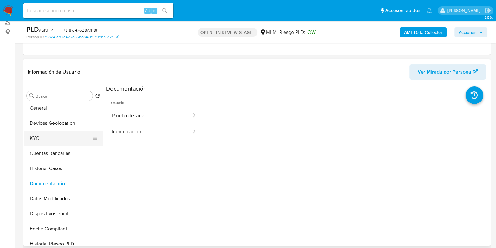
click at [38, 138] on button "KYC" at bounding box center [60, 138] width 73 height 15
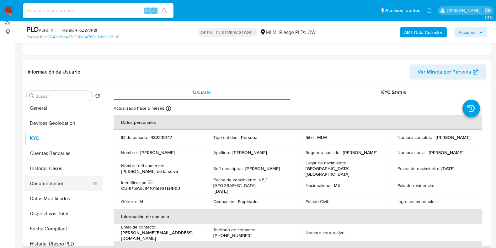
click at [70, 183] on button "Documentación" at bounding box center [60, 183] width 73 height 15
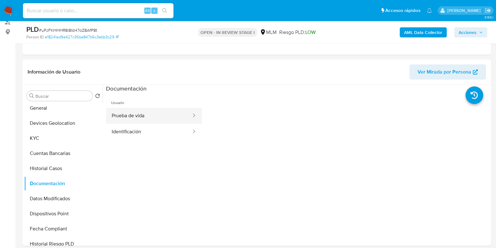
click at [125, 119] on button "Prueba de vida" at bounding box center [149, 116] width 86 height 16
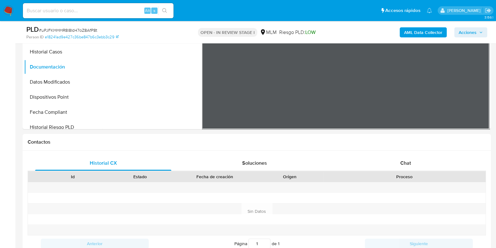
scroll to position [282, 0]
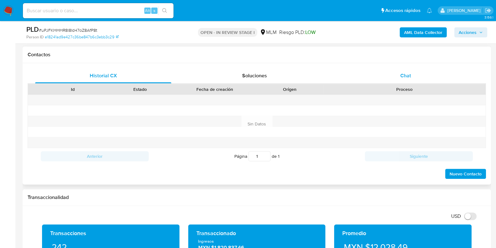
click at [400, 74] on span "Chat" at bounding box center [405, 75] width 11 height 7
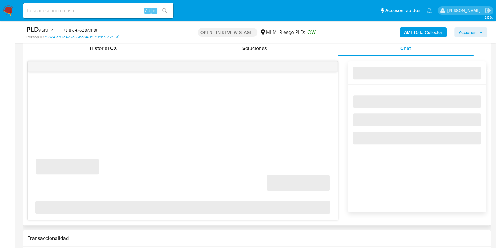
scroll to position [321, 0]
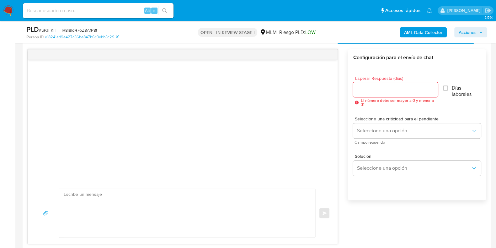
click at [379, 86] on input "Esperar Respuesta (días)" at bounding box center [395, 89] width 85 height 8
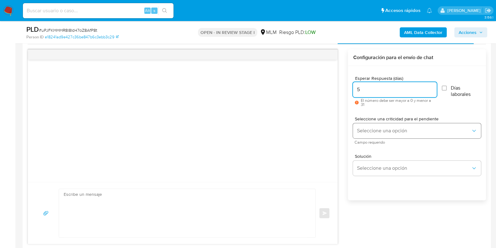
type input "5"
click at [366, 127] on span "Seleccione una opción" at bounding box center [414, 130] width 114 height 6
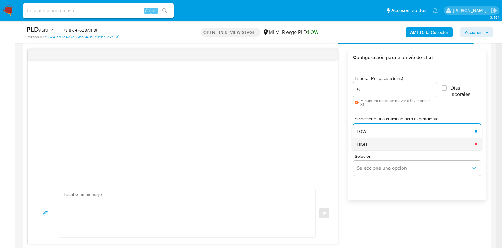
click at [373, 146] on div "HIGH" at bounding box center [414, 143] width 114 height 13
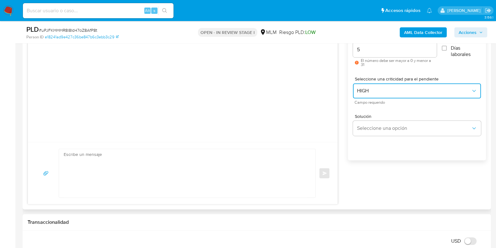
scroll to position [399, 0]
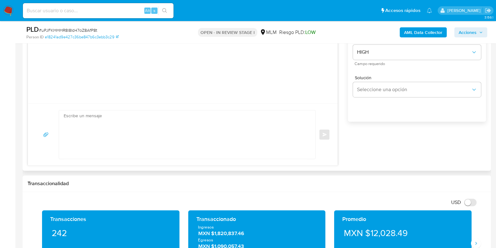
click at [208, 145] on textarea at bounding box center [186, 134] width 244 height 48
paste textarea "Apreciable cliente: Te comentamos que debemos llevar a cabo un proceso de verif…"
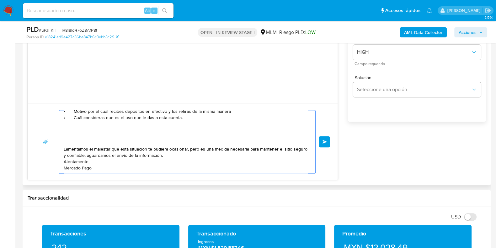
scroll to position [34, 0]
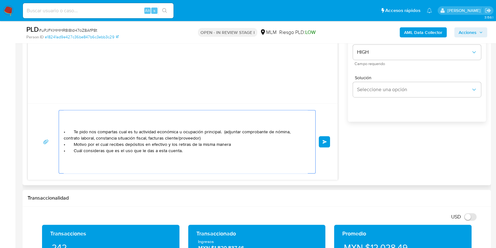
click at [204, 136] on textarea "Apreciable cliente: Te comentamos que debemos llevar a cabo un proceso de verif…" at bounding box center [186, 141] width 244 height 63
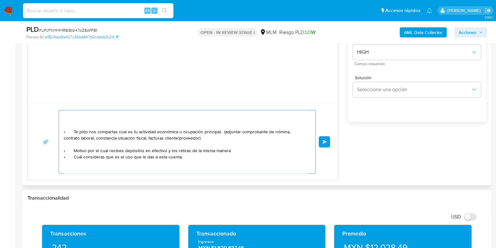
scroll to position [40, 0]
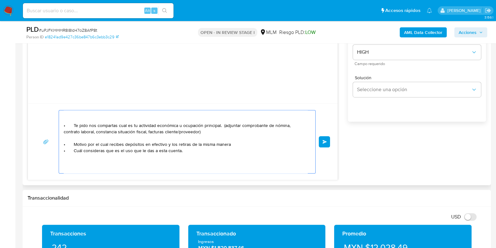
drag, startPoint x: 82, startPoint y: 127, endPoint x: 72, endPoint y: 135, distance: 12.5
click at [61, 126] on div "Apreciable cliente: Te comentamos que debemos llevar a cabo un proceso de verif…" at bounding box center [185, 141] width 253 height 63
click at [69, 137] on textarea "Apreciable cliente: Te comentamos que debemos llevar a cabo un proceso de verif…" at bounding box center [186, 141] width 244 height 63
paste textarea "• Te pi"
drag, startPoint x: 232, startPoint y: 143, endPoint x: 122, endPoint y: 144, distance: 109.8
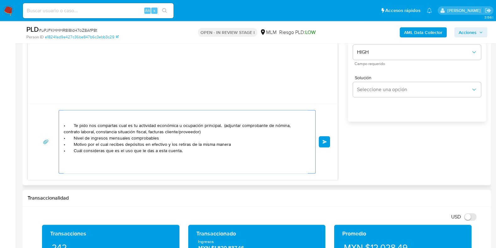
click at [122, 144] on textarea "Apreciable cliente: Te comentamos que debemos llevar a cabo un proceso de verif…" at bounding box center [186, 141] width 244 height 63
paste textarea "$1,598,400.10"
click at [210, 144] on textarea "Apreciable cliente: Te comentamos que debemos llevar a cabo un proceso de verif…" at bounding box center [186, 141] width 244 height 63
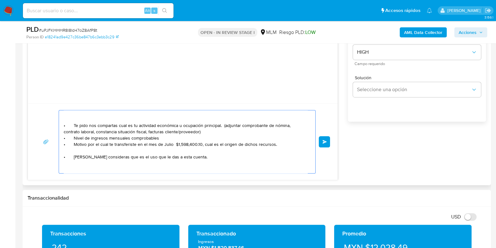
drag, startPoint x: 108, startPoint y: 144, endPoint x: 61, endPoint y: 143, distance: 46.1
click at [61, 143] on div "Apreciable cliente: Te comentamos que debemos llevar a cabo un proceso de verif…" at bounding box center [185, 141] width 253 height 63
click at [70, 149] on textarea "Apreciable cliente: Te comentamos que debemos llevar a cabo un proceso de verif…" at bounding box center [186, 141] width 244 height 63
paste textarea "• Motivo por el cual"
paste textarea "Judith Elizabeth Salmeron Barajas"
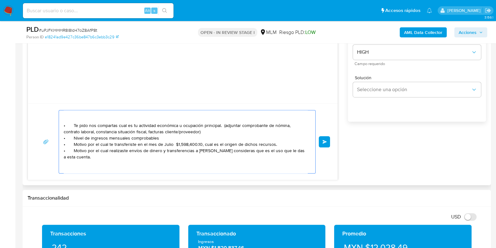
click at [270, 143] on textarea "Apreciable cliente: Te comentamos que debemos llevar a cabo un proceso de verif…" at bounding box center [186, 141] width 244 height 63
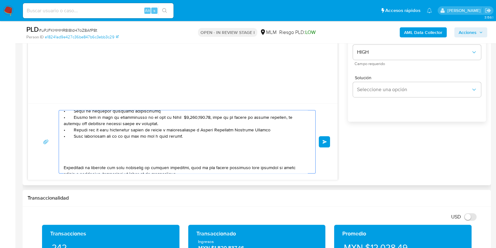
scroll to position [80, 0]
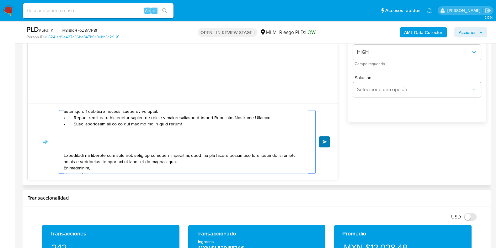
type textarea "Apreciable cliente: Te comentamos que debemos llevar a cabo un proceso de verif…"
click at [325, 144] on button "Enviar" at bounding box center [324, 141] width 11 height 11
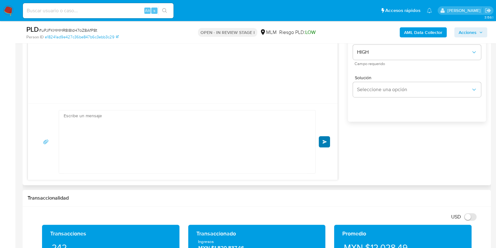
scroll to position [79, 0]
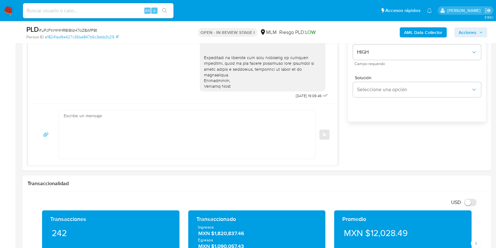
click at [81, 29] on span "# uPJFKHHHR8l8Id47oZ8AfP8t" at bounding box center [68, 30] width 58 height 6
copy span "uPJFKHHHR8l8Id47oZ8AfP8t"
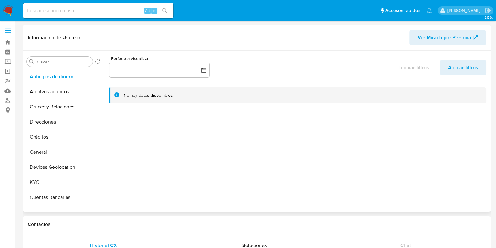
select select "10"
click at [45, 155] on button "General" at bounding box center [60, 151] width 73 height 15
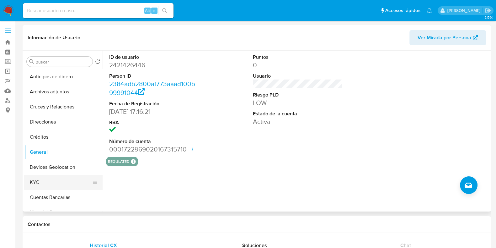
click at [43, 175] on button "KYC" at bounding box center [60, 181] width 73 height 15
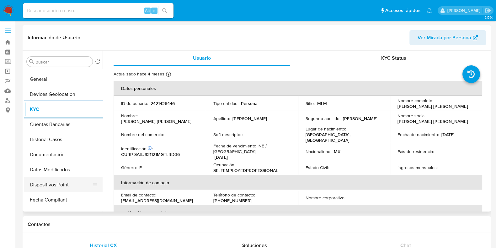
scroll to position [78, 0]
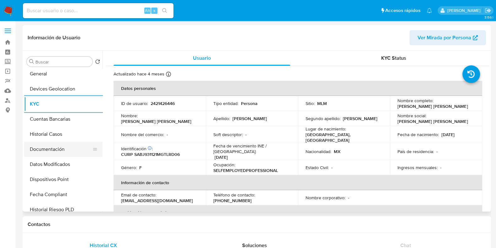
click at [54, 149] on button "Documentación" at bounding box center [60, 148] width 73 height 15
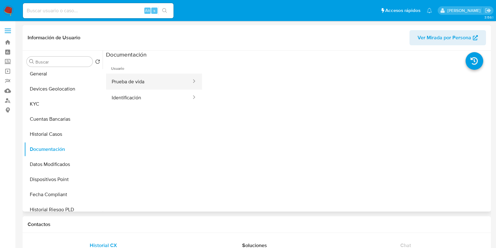
click at [142, 83] on button "Prueba de vida" at bounding box center [149, 81] width 86 height 16
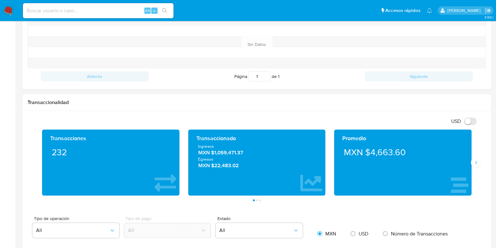
scroll to position [274, 0]
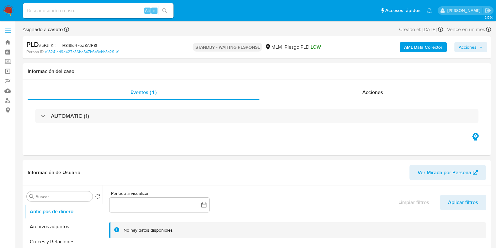
select select "10"
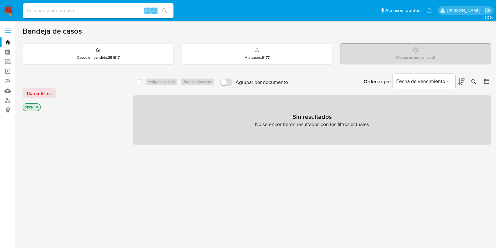
click at [87, 5] on div "Alt s" at bounding box center [98, 10] width 151 height 15
click at [86, 8] on input at bounding box center [98, 11] width 151 height 8
paste input "437323952"
type input "437323952"
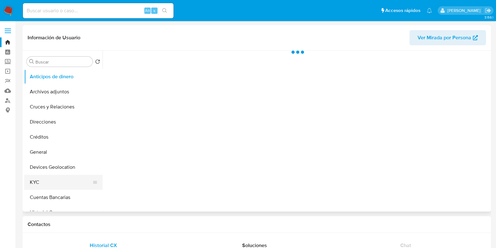
click at [47, 185] on button "KYC" at bounding box center [60, 181] width 73 height 15
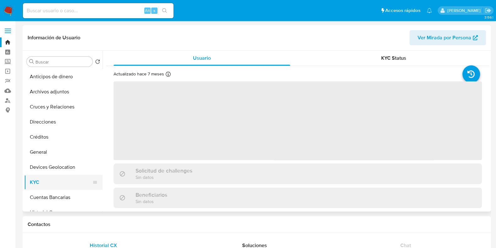
select select "10"
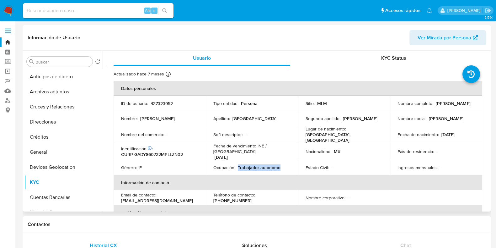
drag, startPoint x: 281, startPoint y: 162, endPoint x: 237, endPoint y: 163, distance: 43.6
click at [237, 164] on div "Ocupación : Trabajador autonomo" at bounding box center [251, 167] width 77 height 6
copy p "Trabajador autonomo"
drag, startPoint x: 464, startPoint y: 135, endPoint x: 440, endPoint y: 135, distance: 24.2
click at [440, 135] on div "Fecha de nacimiento : [DEMOGRAPHIC_DATA]" at bounding box center [436, 134] width 77 height 6
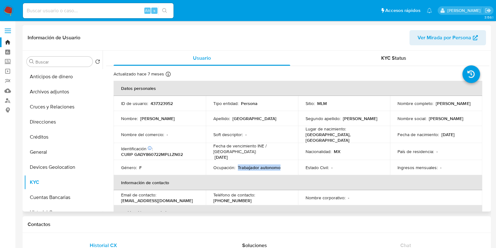
copy p "[DATE]"
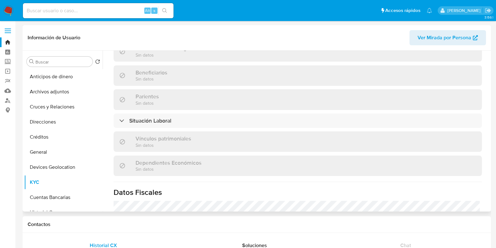
scroll to position [394, 0]
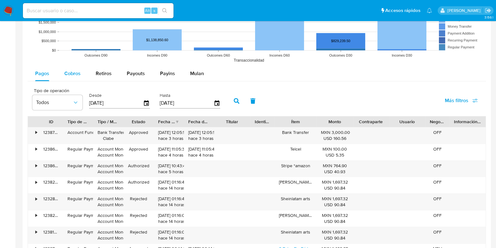
click at [72, 73] on span "Cobros" at bounding box center [72, 73] width 16 height 7
select select "10"
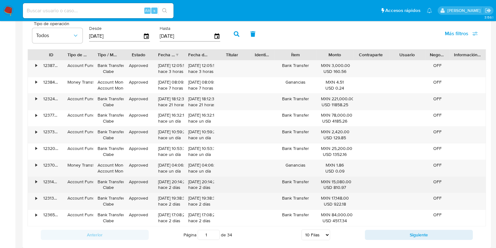
scroll to position [627, 0]
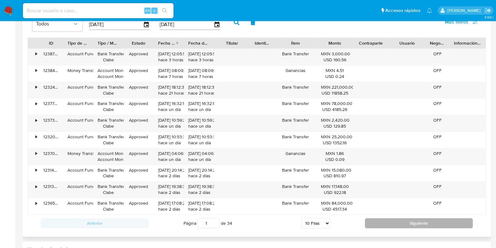
click at [382, 219] on button "Siguiente" at bounding box center [419, 223] width 108 height 10
click at [389, 222] on button "Siguiente" at bounding box center [419, 223] width 108 height 10
type input "3"
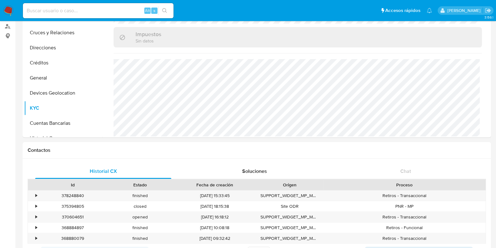
scroll to position [0, 0]
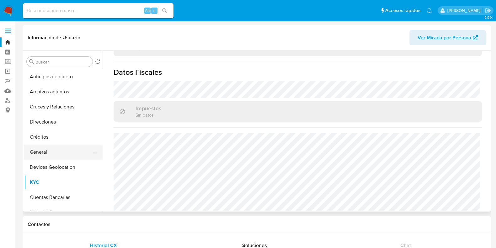
click at [43, 146] on button "General" at bounding box center [60, 151] width 73 height 15
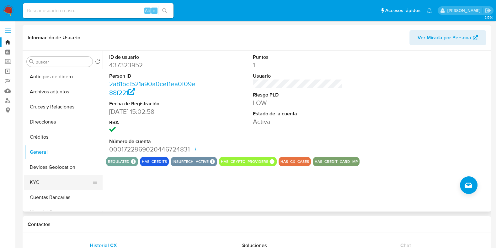
click at [51, 181] on button "KYC" at bounding box center [60, 181] width 73 height 15
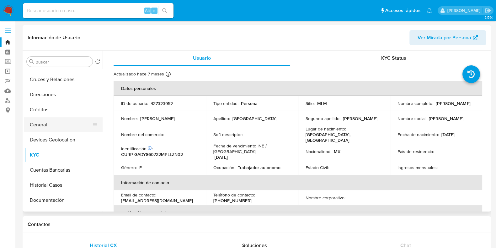
scroll to position [39, 0]
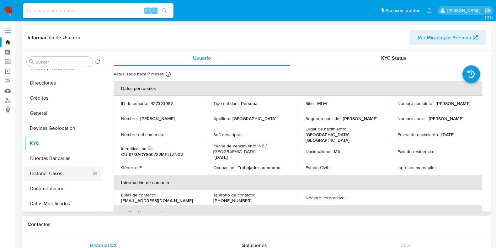
click at [45, 172] on button "Historial Casos" at bounding box center [60, 173] width 73 height 15
